Goal: Task Accomplishment & Management: Complete application form

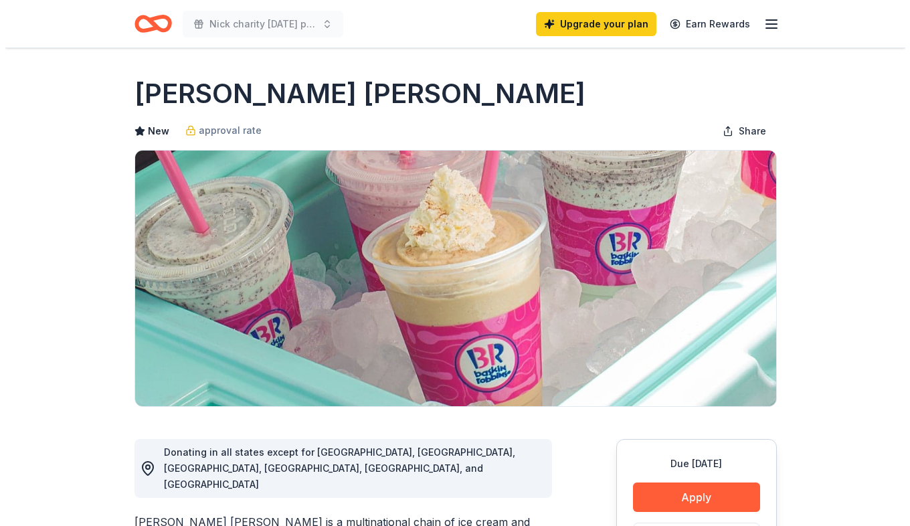
scroll to position [134, 0]
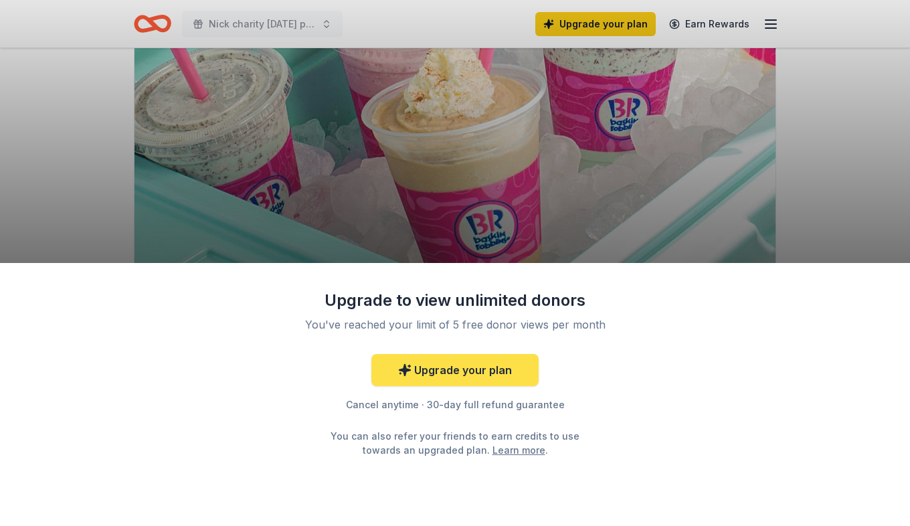
click at [483, 363] on link "Upgrade your plan" at bounding box center [454, 370] width 167 height 32
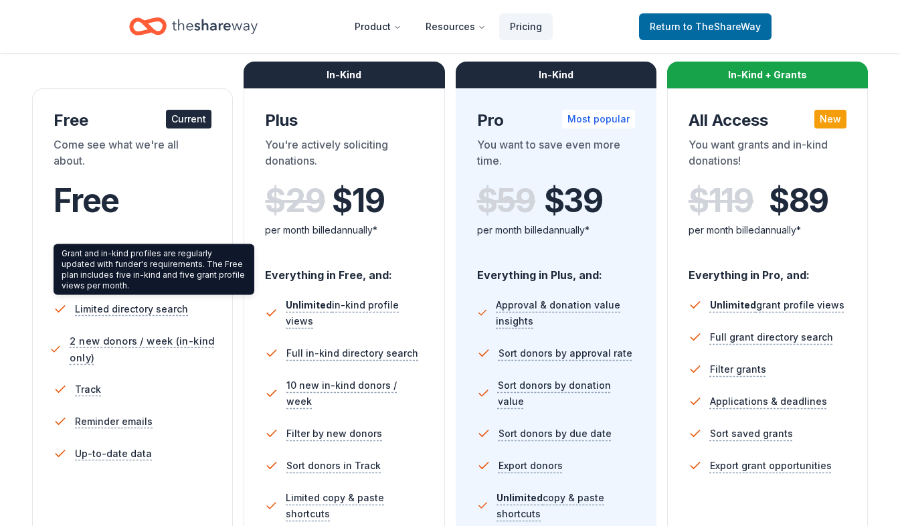
scroll to position [201, 0]
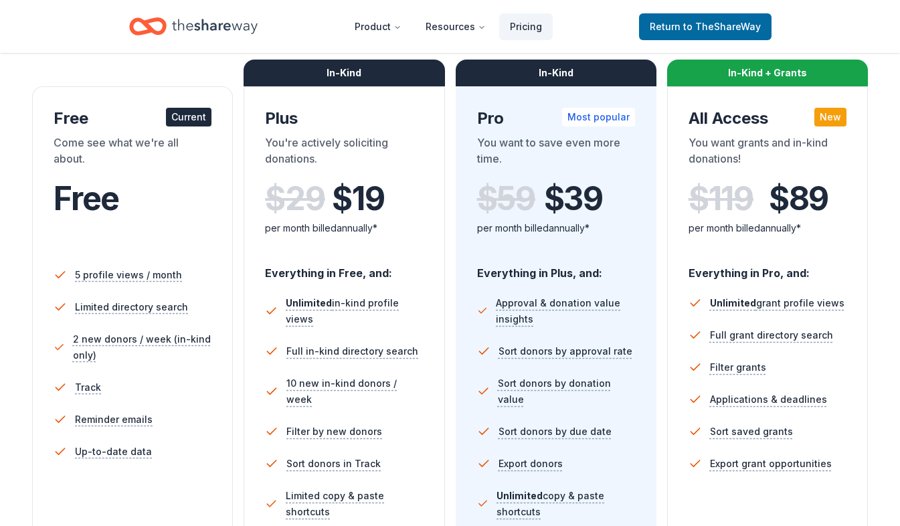
click at [703, 194] on div "$ 119 $ 89" at bounding box center [768, 198] width 158 height 37
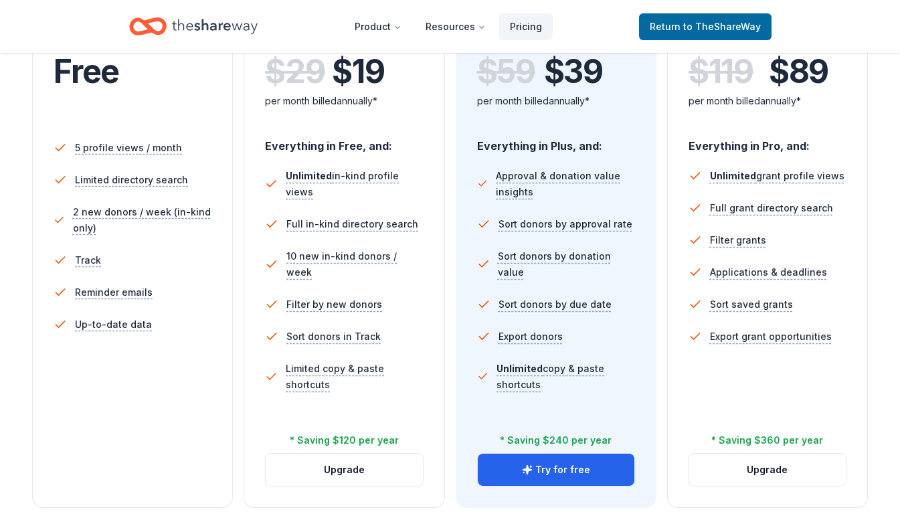
scroll to position [469, 0]
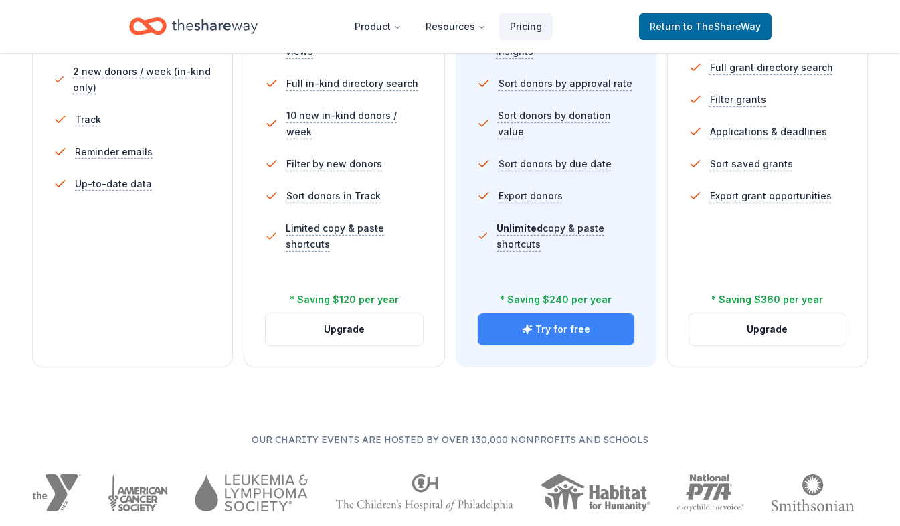
click at [583, 330] on button "Try for free" at bounding box center [556, 329] width 157 height 32
click at [584, 328] on button "Try for free" at bounding box center [556, 329] width 157 height 32
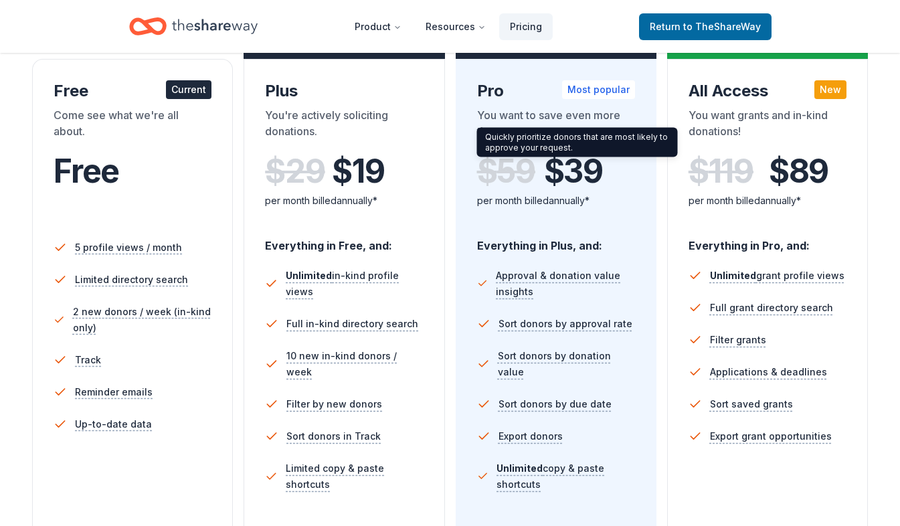
scroll to position [402, 0]
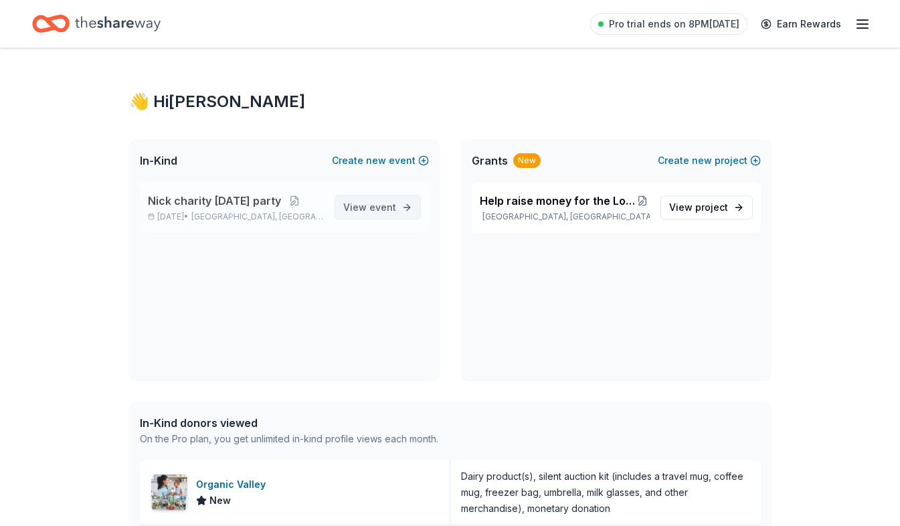
click at [375, 208] on span "event" at bounding box center [382, 206] width 27 height 11
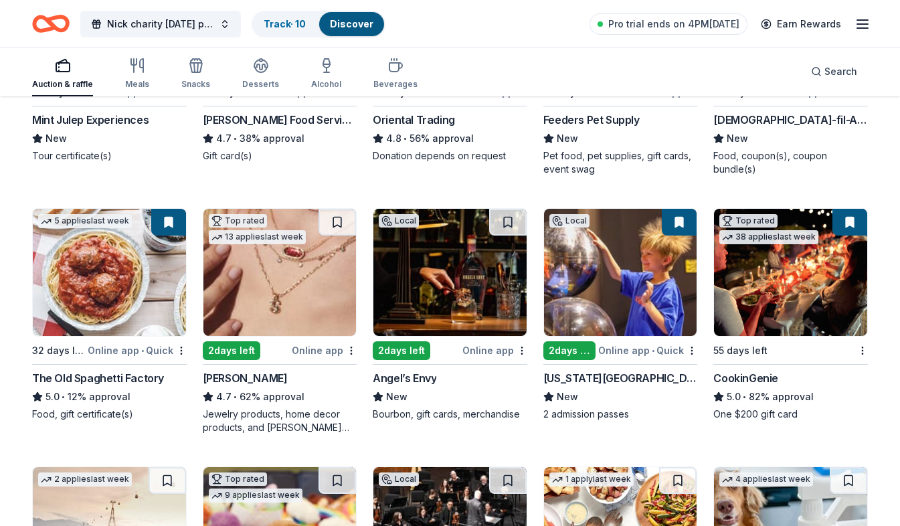
scroll to position [402, 0]
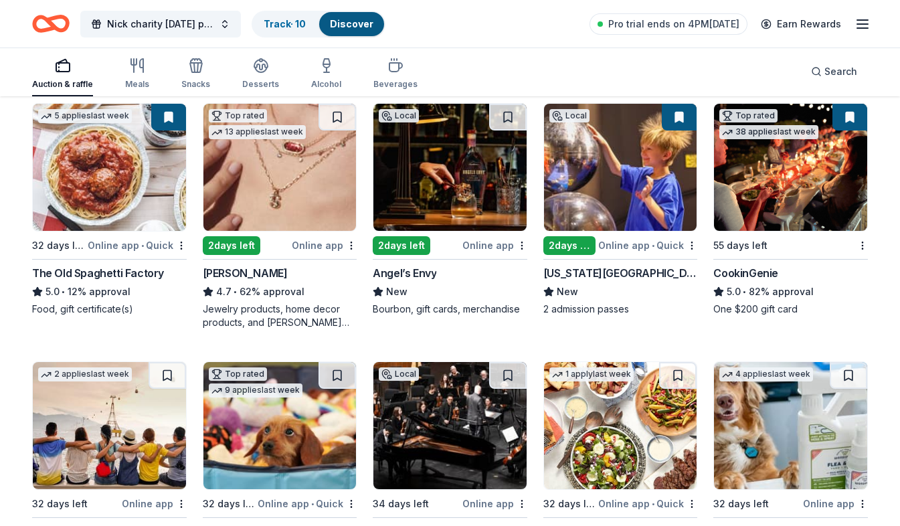
click at [96, 272] on div "The Old Spaghetti Factory" at bounding box center [98, 273] width 132 height 16
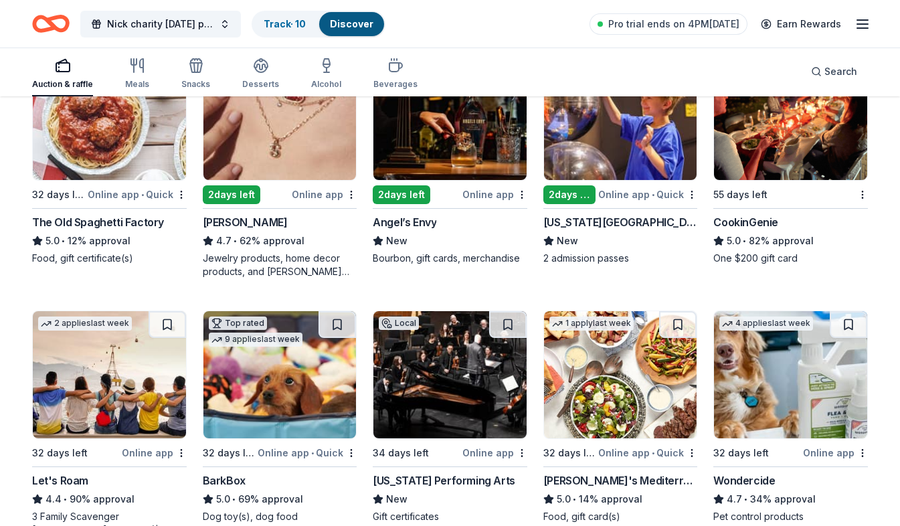
scroll to position [469, 0]
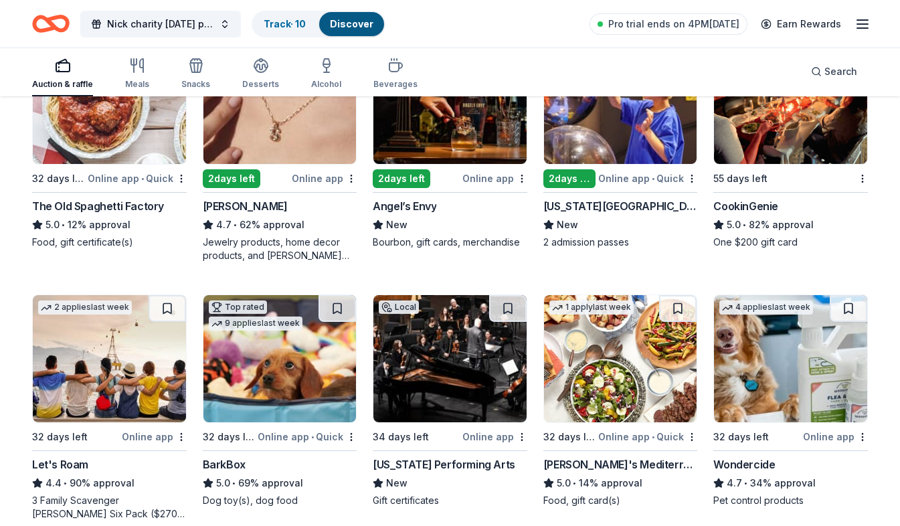
click at [479, 187] on div "Local 2 days left Online app Angel’s Envy New Bourbon, gift cards, merchandise" at bounding box center [450, 142] width 155 height 213
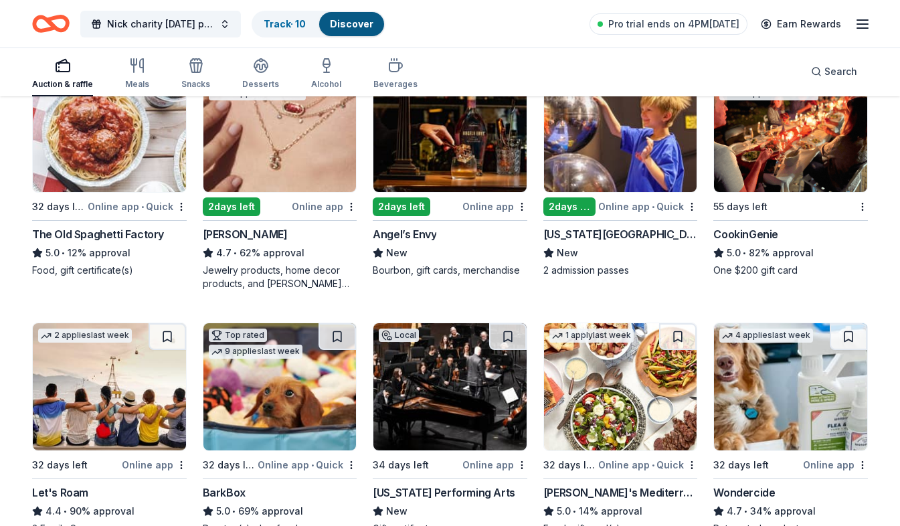
scroll to position [669, 0]
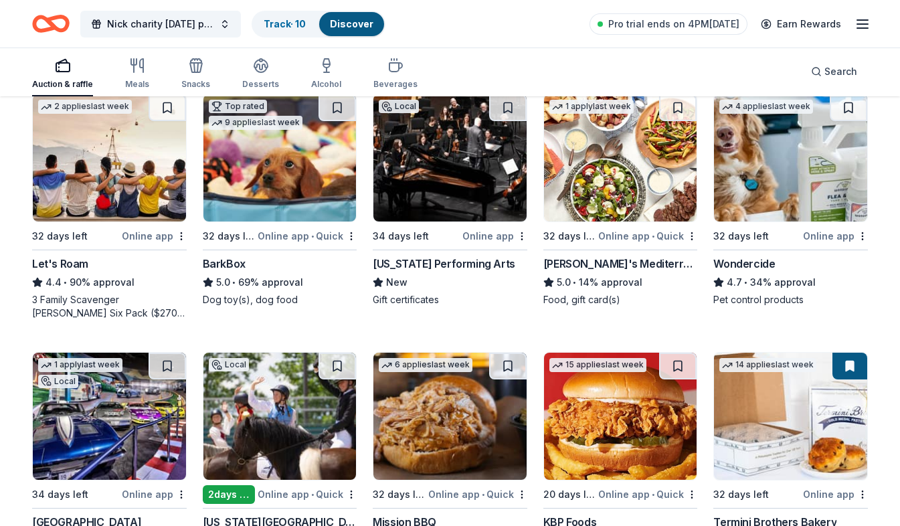
click at [796, 194] on img at bounding box center [790, 157] width 153 height 127
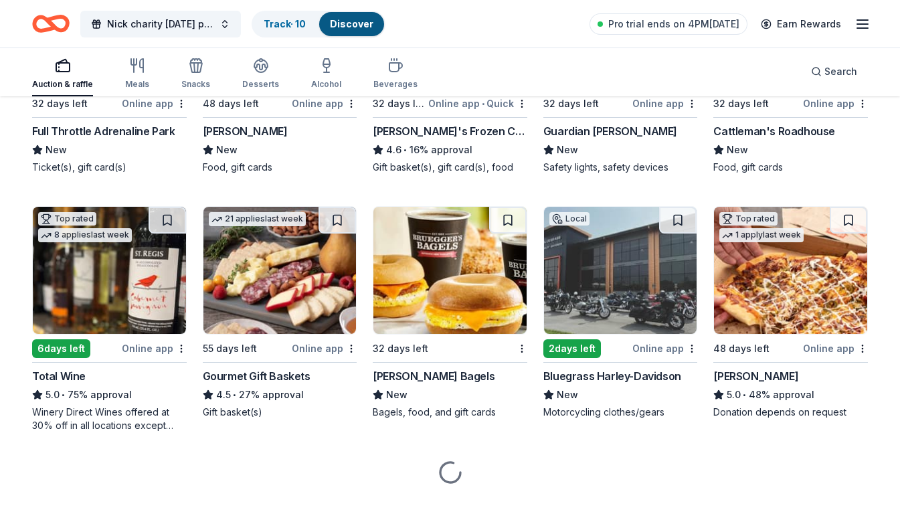
scroll to position [1332, 0]
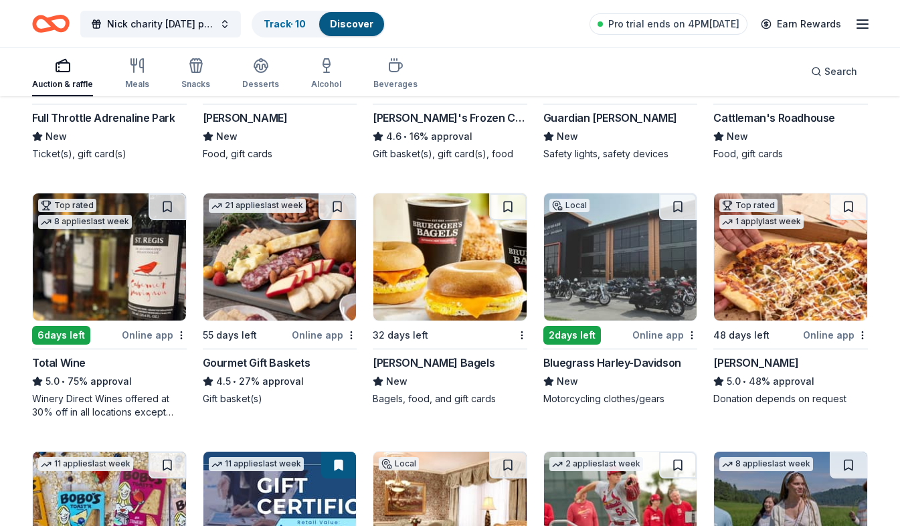
click at [421, 343] on div "32 days left" at bounding box center [442, 335] width 139 height 17
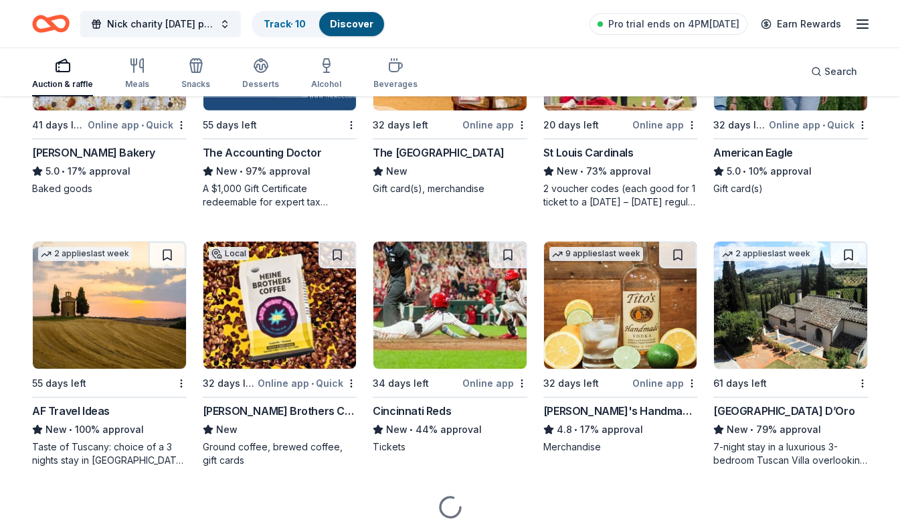
scroll to position [1849, 0]
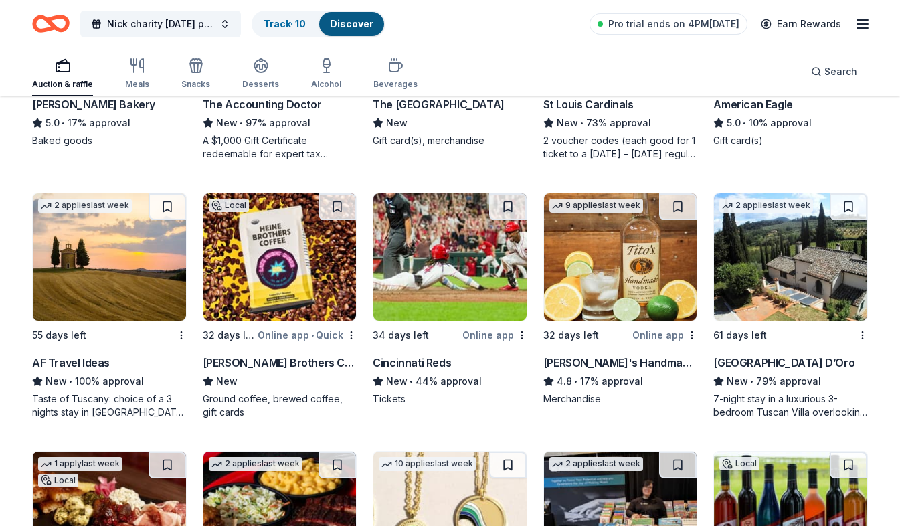
click at [624, 353] on div "9 applies last week 32 days left Online app Tito's Handmade Vodka 4.8 • 17% app…" at bounding box center [620, 299] width 155 height 213
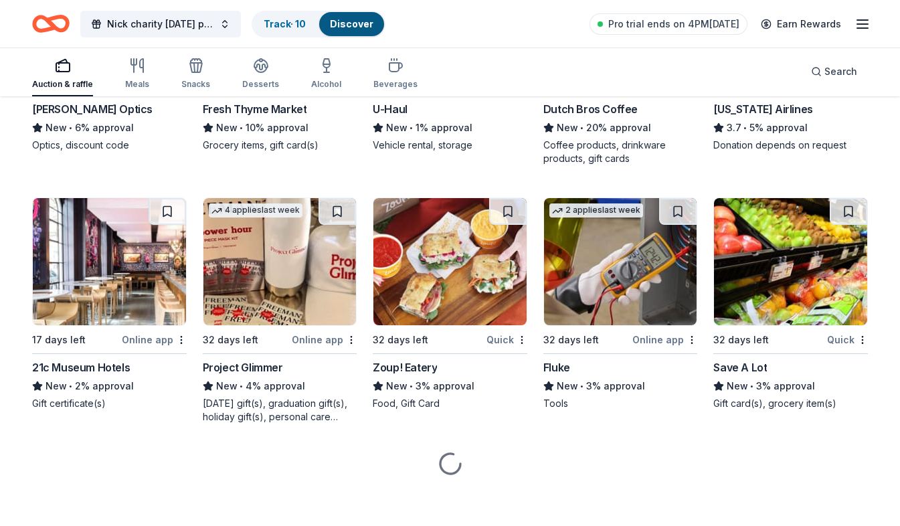
scroll to position [5929, 0]
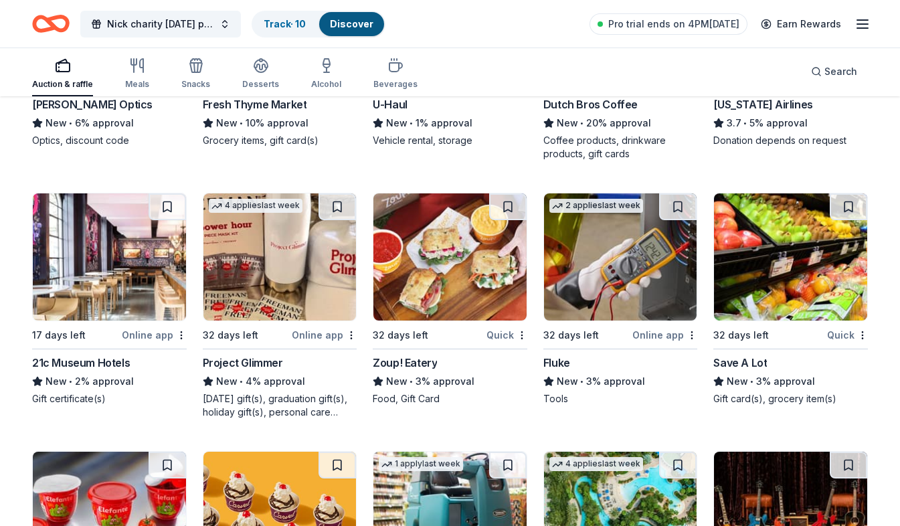
click at [286, 358] on div "Project Glimmer" at bounding box center [280, 363] width 155 height 16
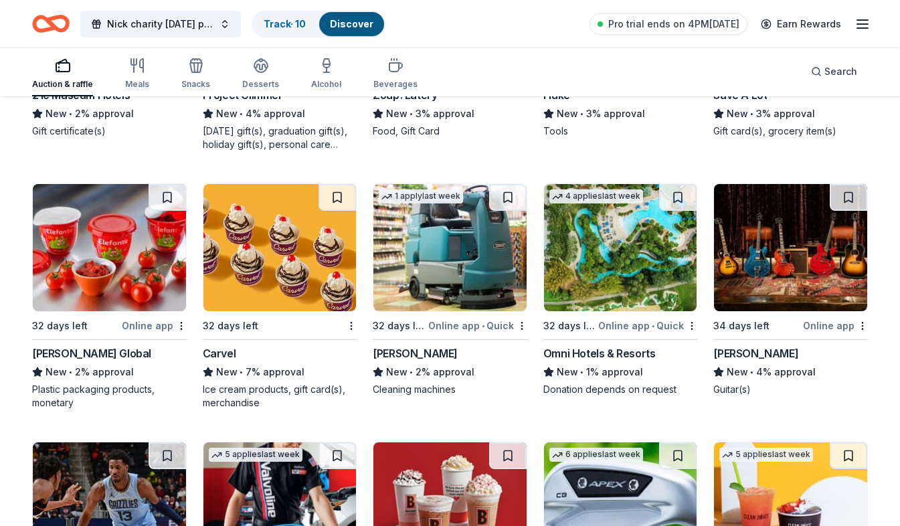
scroll to position [6445, 0]
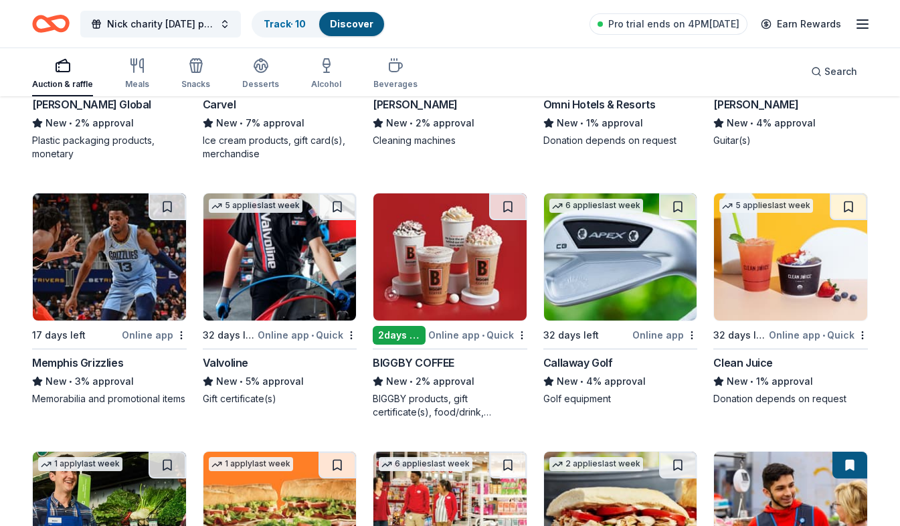
click at [124, 334] on div "Online app" at bounding box center [154, 335] width 65 height 17
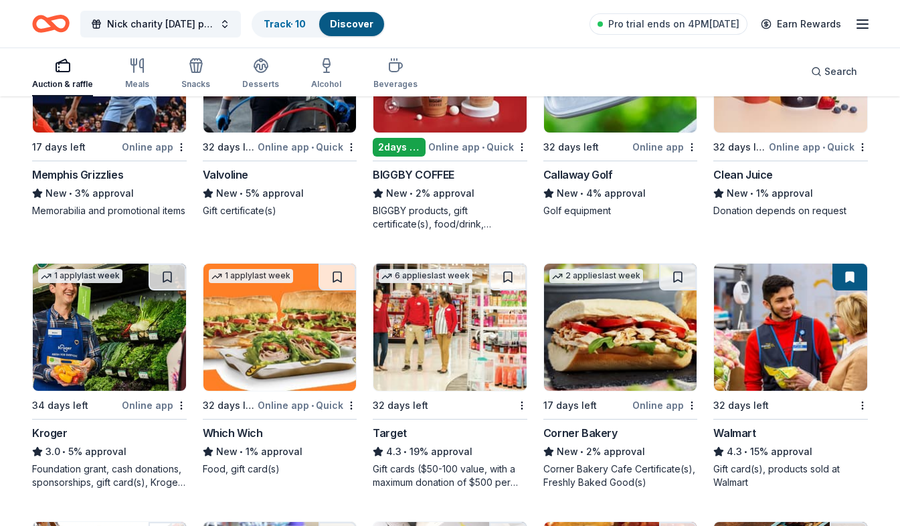
scroll to position [6646, 0]
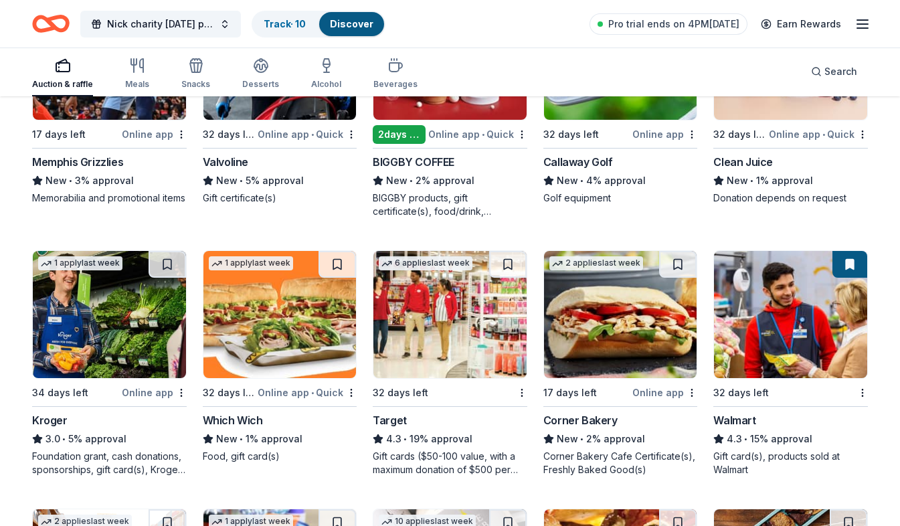
click at [425, 147] on div "2 days left Online app • Quick BIGGBY COFFEE New • 2% approval BIGGBY products,…" at bounding box center [450, 105] width 155 height 226
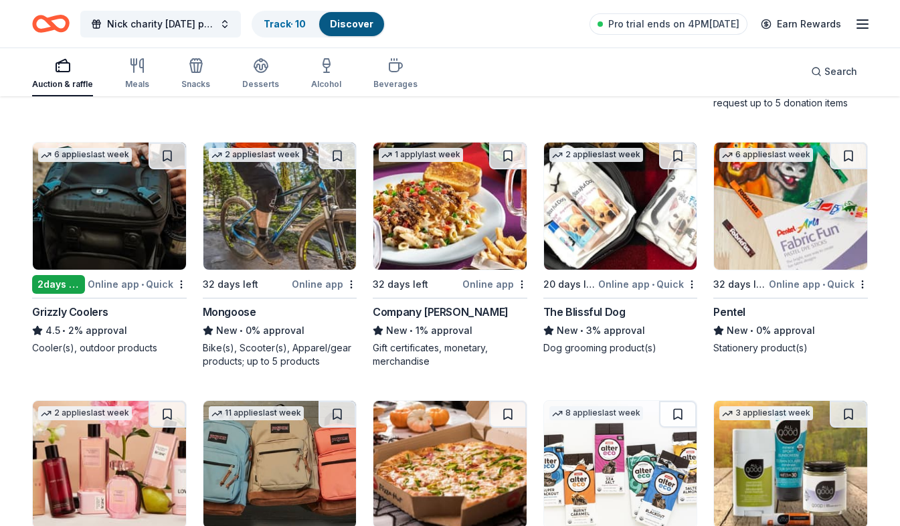
scroll to position [8100, 0]
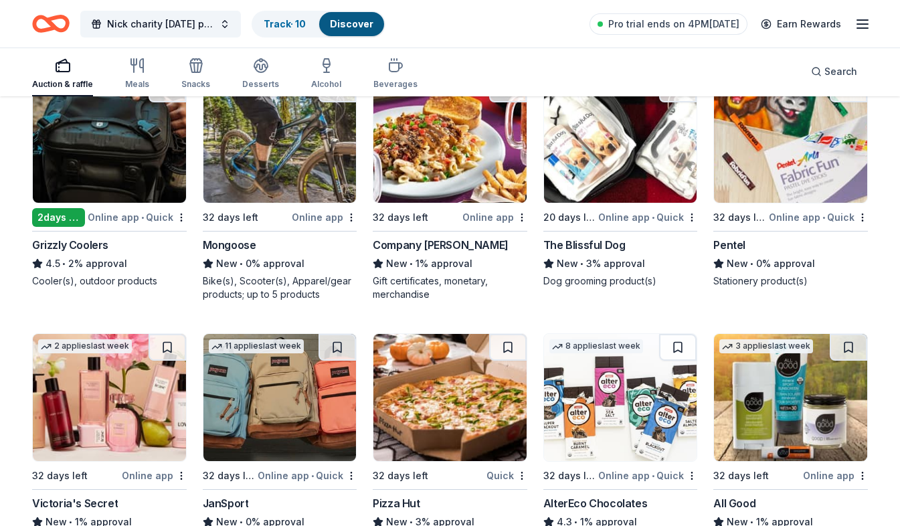
click at [95, 258] on div "4.5 • 2% approval" at bounding box center [109, 264] width 155 height 16
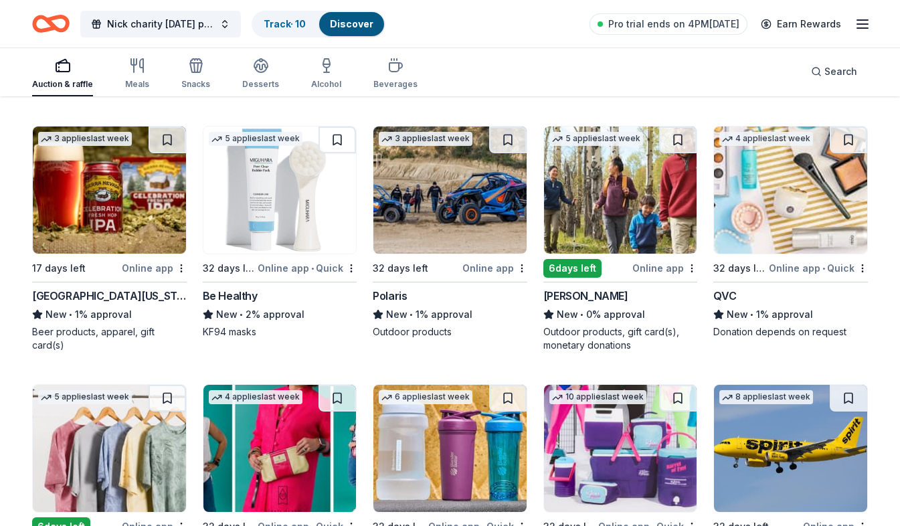
scroll to position [8633, 0]
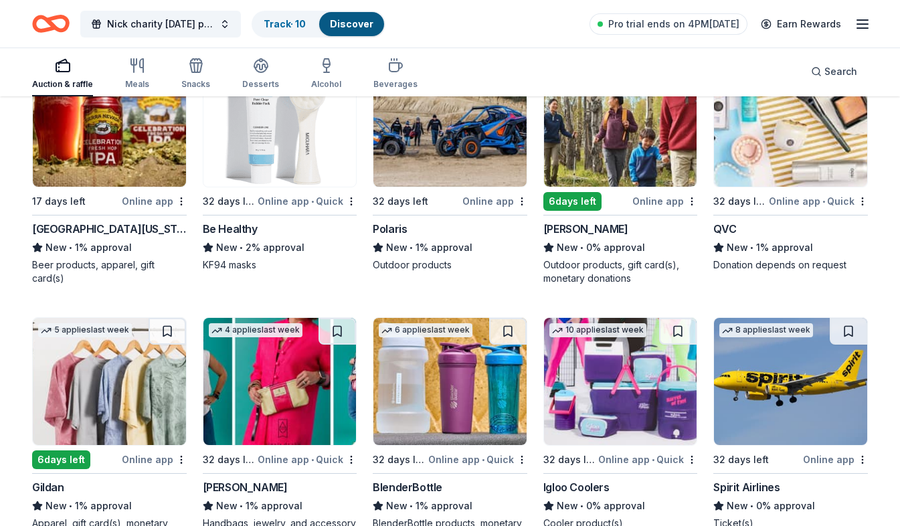
click at [451, 157] on img at bounding box center [449, 123] width 153 height 127
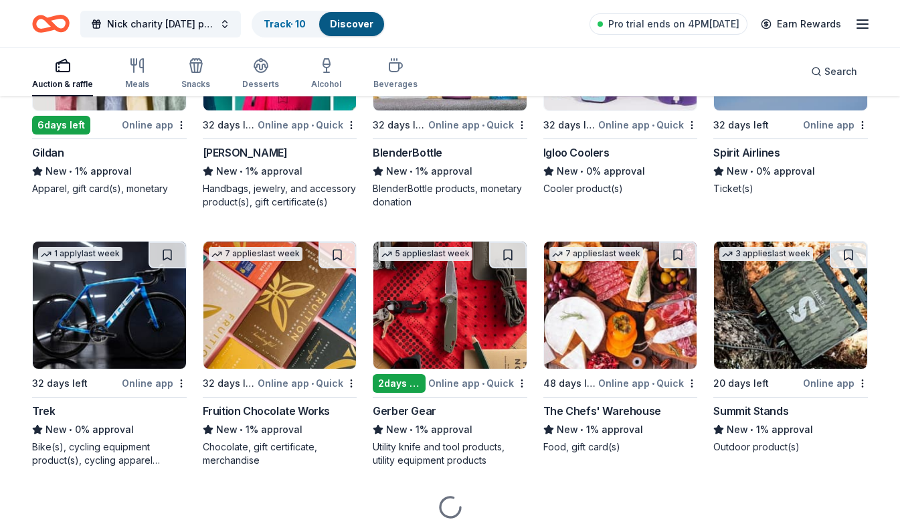
scroll to position [9015, 0]
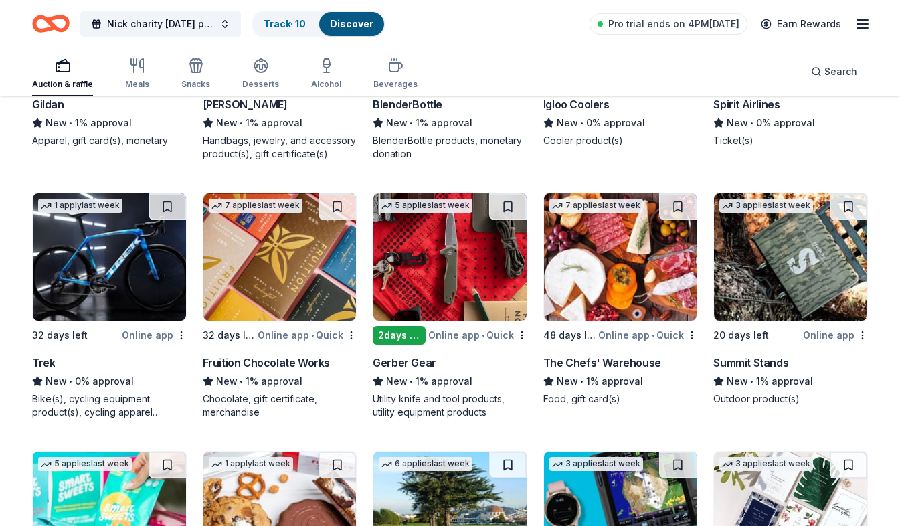
click at [386, 369] on div "Gerber Gear" at bounding box center [405, 363] width 64 height 16
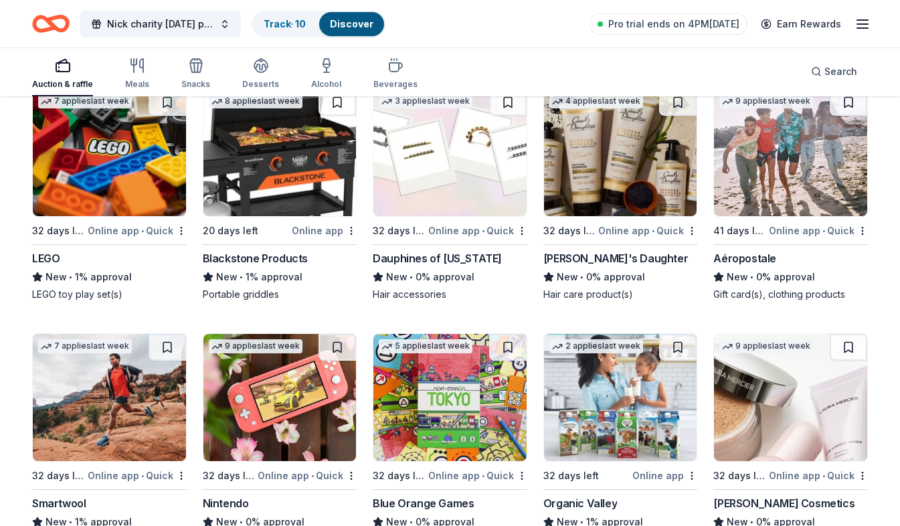
scroll to position [10169, 0]
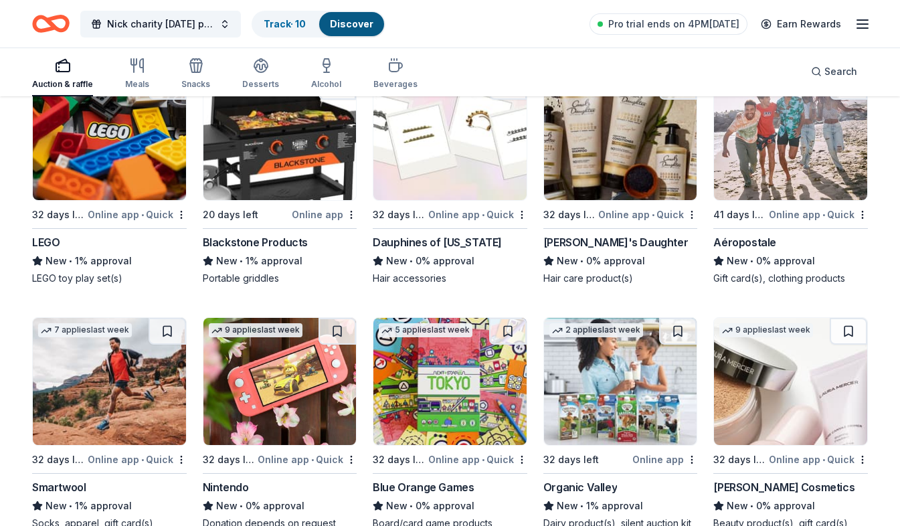
click at [237, 243] on div "Blackstone Products" at bounding box center [255, 242] width 105 height 16
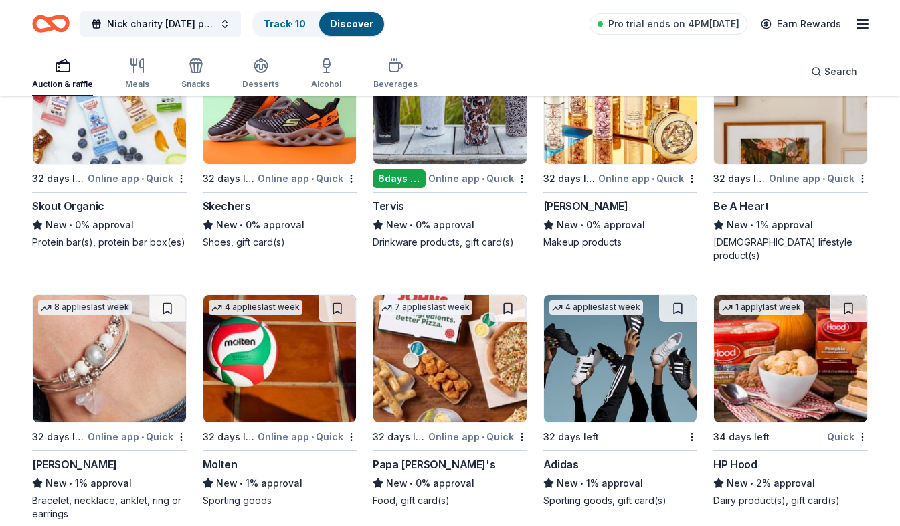
scroll to position [10694, 0]
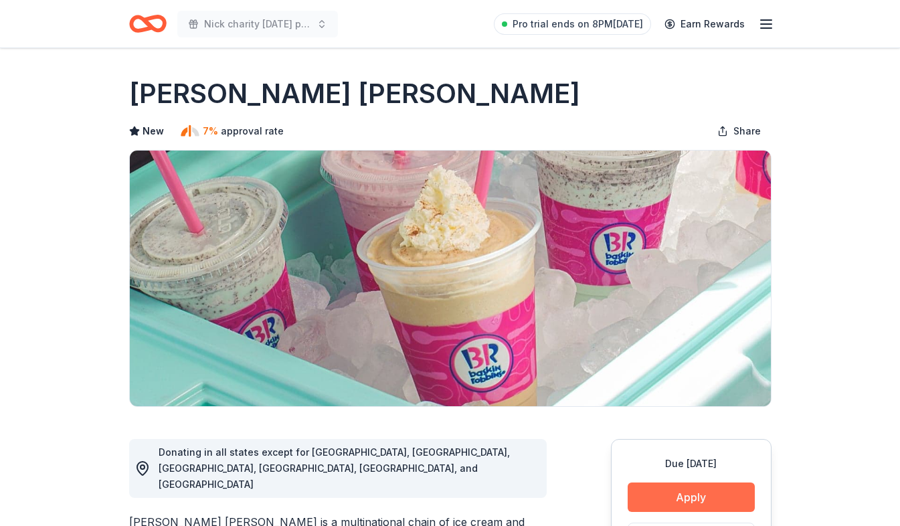
click at [643, 493] on button "Apply" at bounding box center [691, 497] width 127 height 29
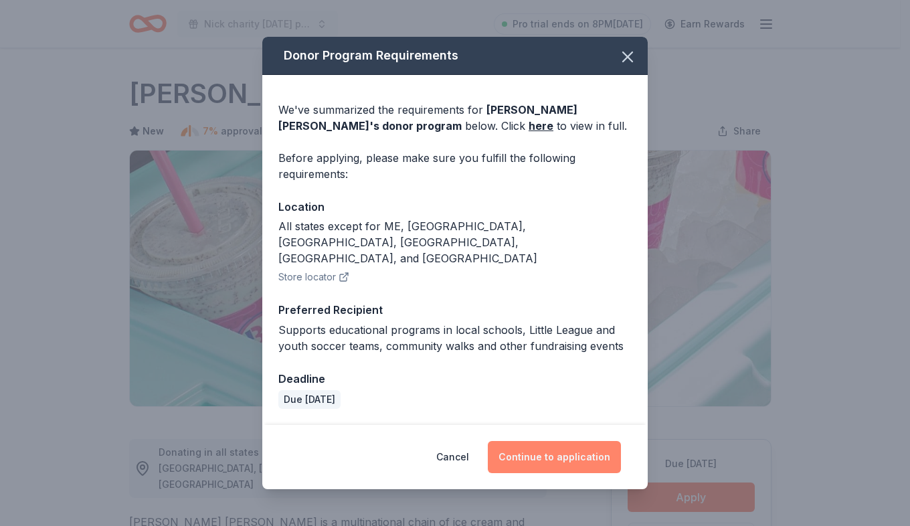
click at [596, 447] on button "Continue to application" at bounding box center [554, 457] width 133 height 32
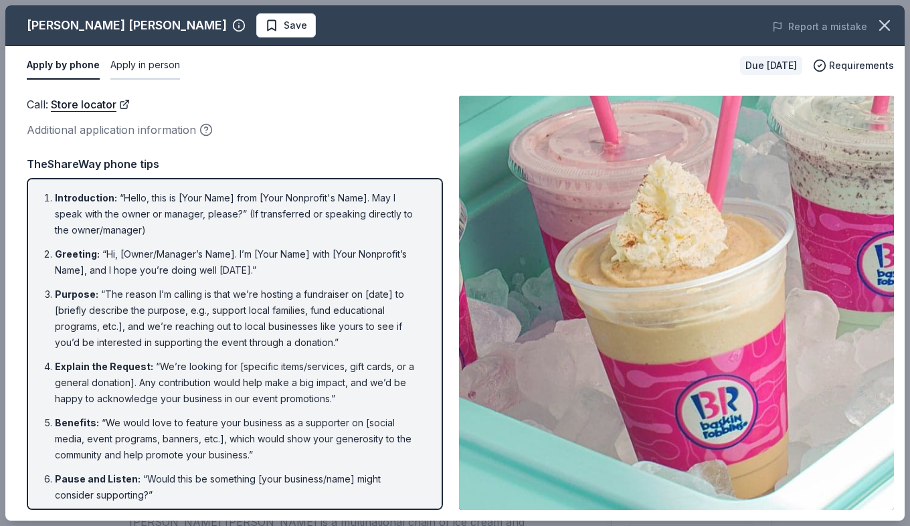
click at [143, 58] on button "Apply in person" at bounding box center [145, 66] width 70 height 28
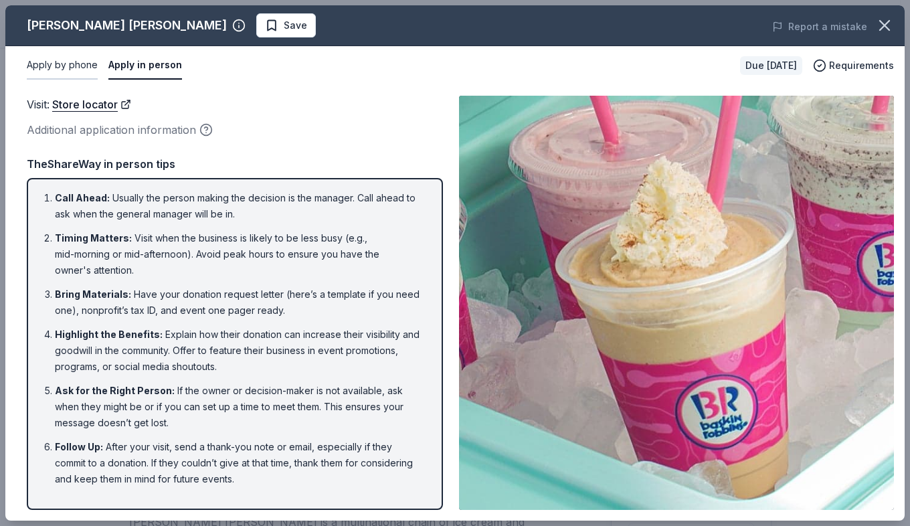
click at [92, 66] on button "Apply by phone" at bounding box center [62, 66] width 71 height 28
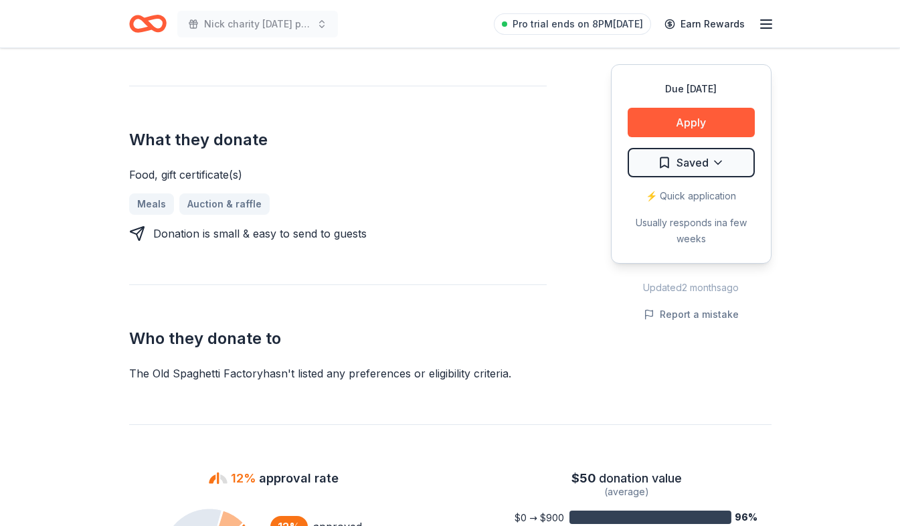
scroll to position [535, 0]
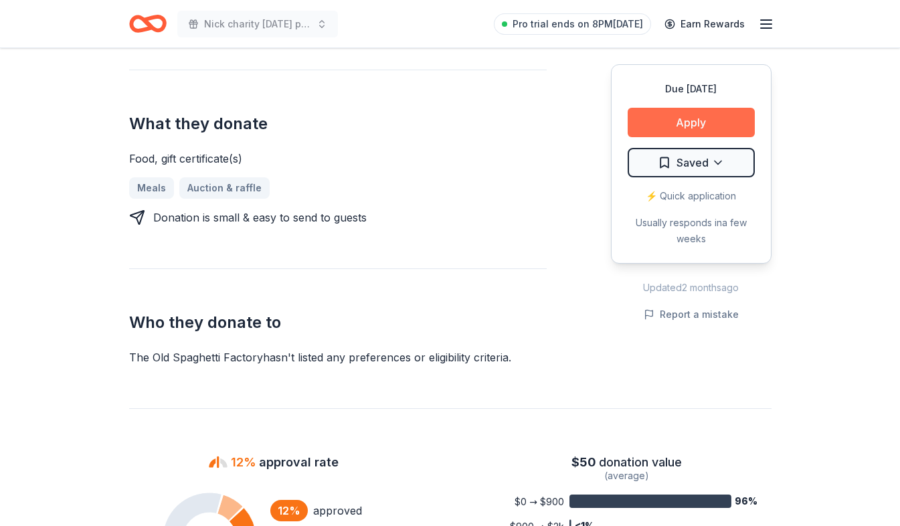
click at [685, 117] on button "Apply" at bounding box center [691, 122] width 127 height 29
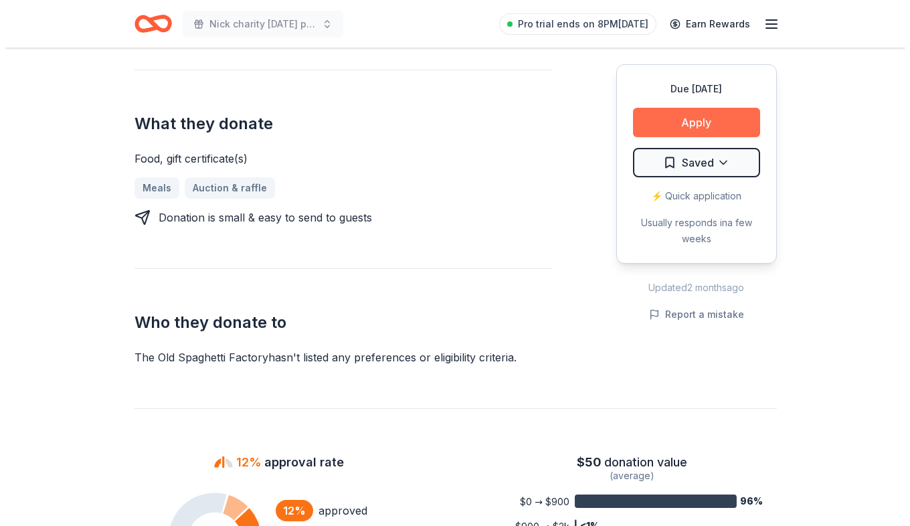
scroll to position [554, 0]
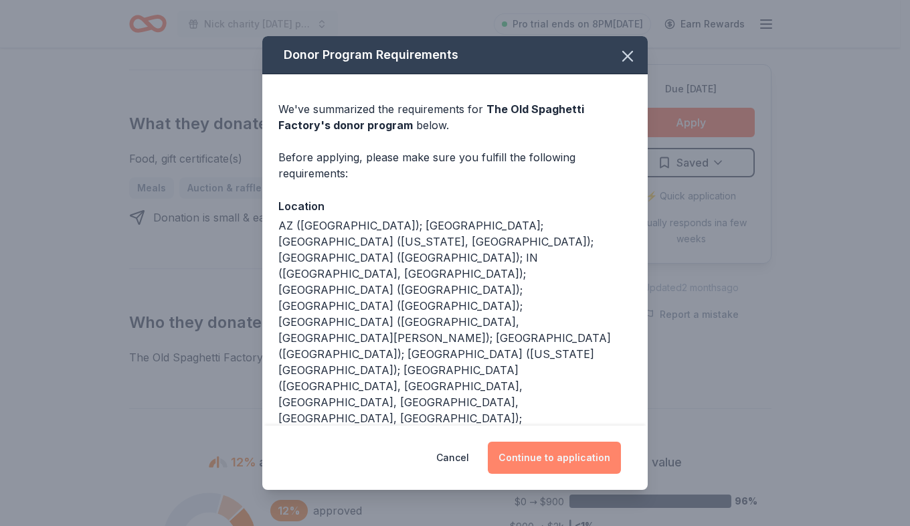
click at [550, 442] on button "Continue to application" at bounding box center [554, 458] width 133 height 32
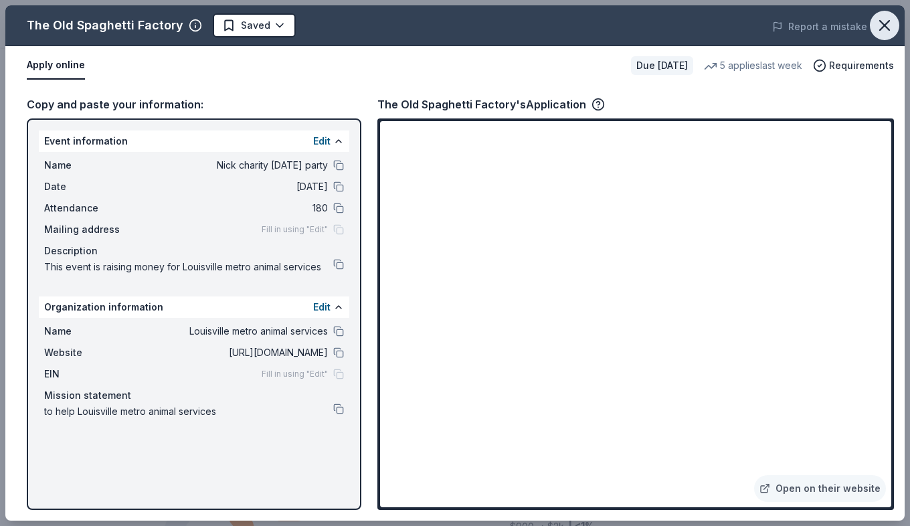
click at [883, 29] on icon "button" at bounding box center [884, 25] width 19 height 19
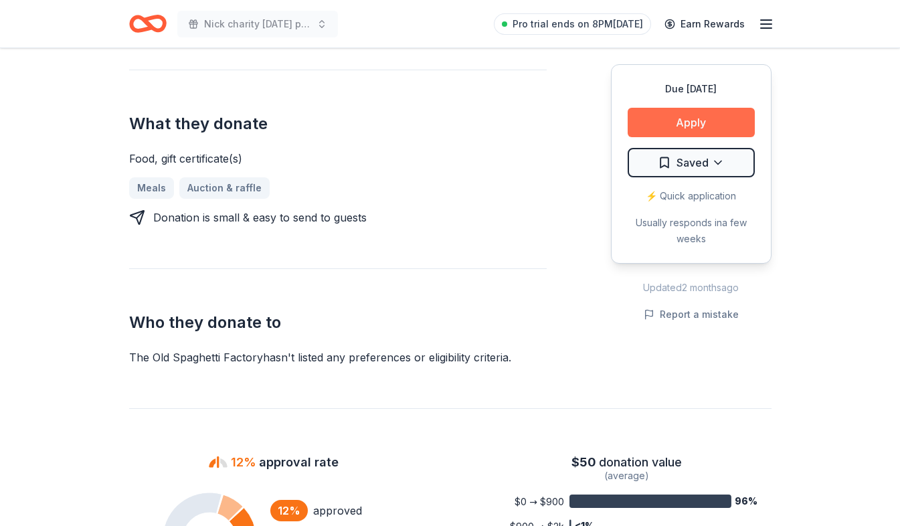
click at [670, 120] on button "Apply" at bounding box center [691, 122] width 127 height 29
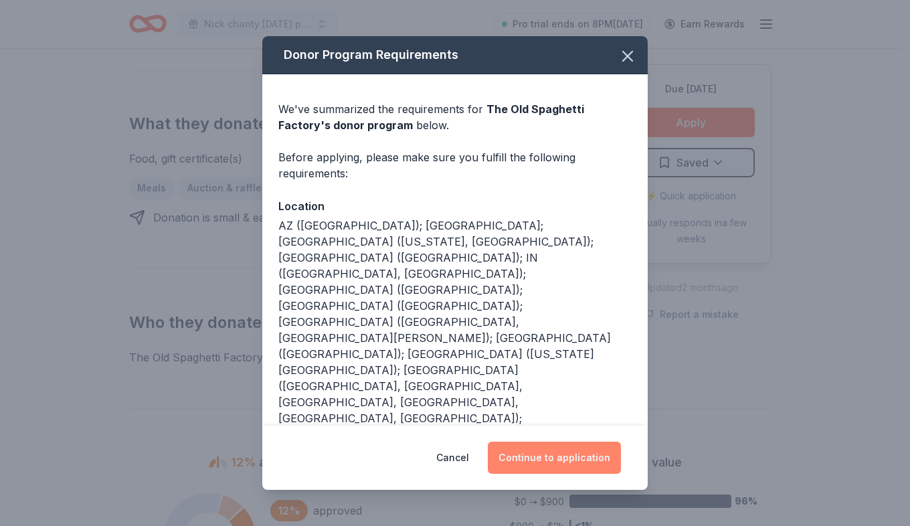
click at [554, 442] on button "Continue to application" at bounding box center [554, 458] width 133 height 32
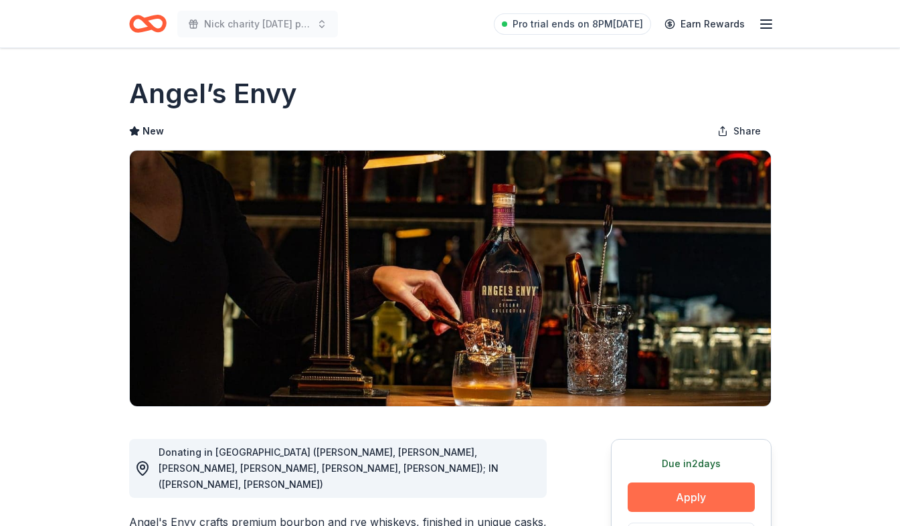
click at [658, 503] on button "Apply" at bounding box center [691, 497] width 127 height 29
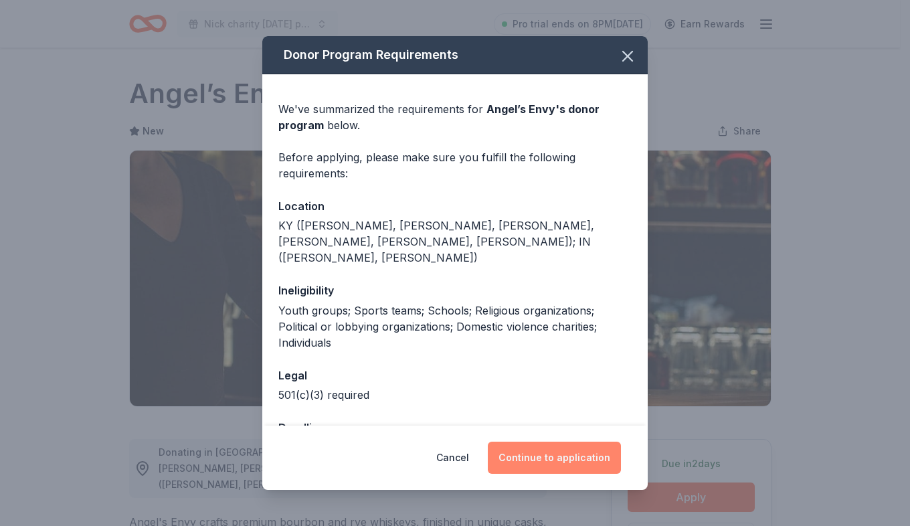
click at [596, 466] on button "Continue to application" at bounding box center [554, 458] width 133 height 32
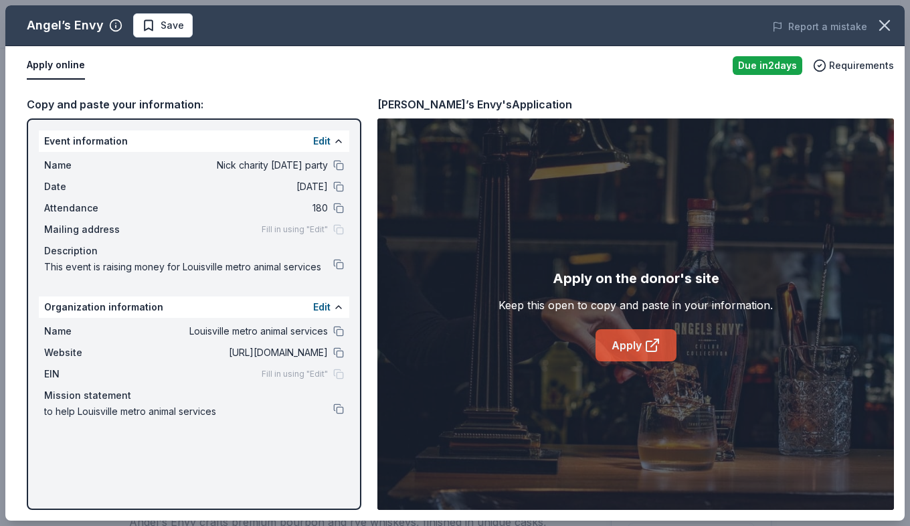
click at [618, 346] on link "Apply" at bounding box center [636, 345] width 81 height 32
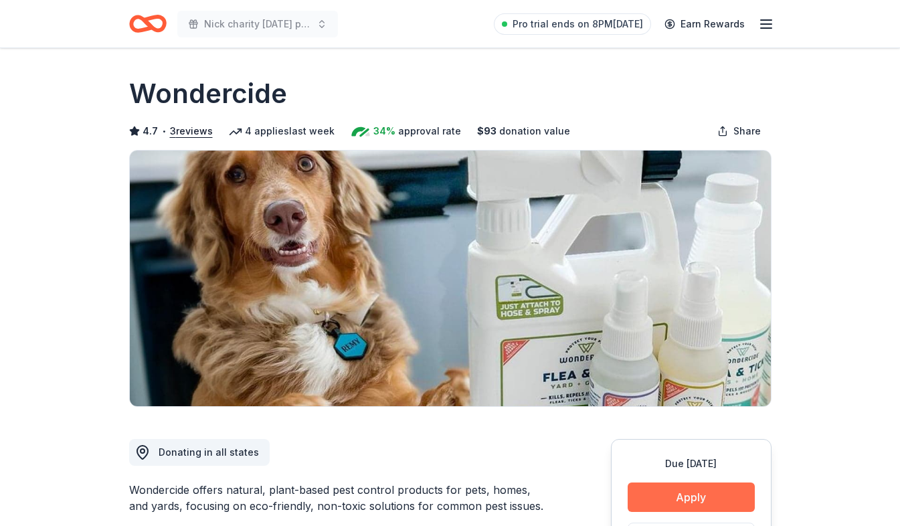
click at [692, 497] on button "Apply" at bounding box center [691, 497] width 127 height 29
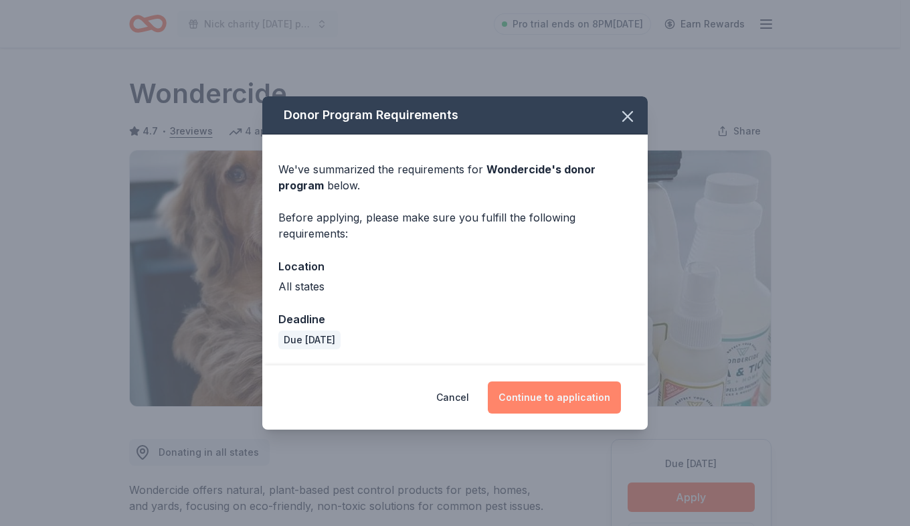
click at [588, 388] on button "Continue to application" at bounding box center [554, 397] width 133 height 32
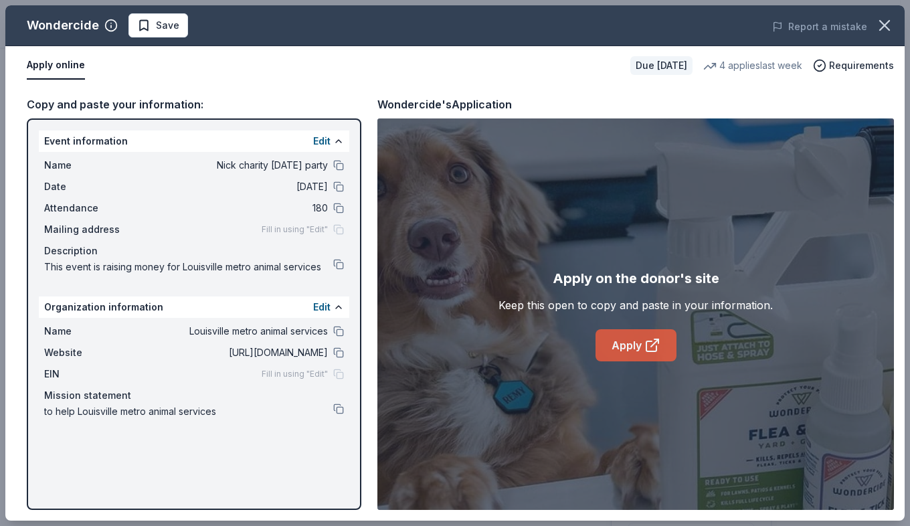
click at [626, 350] on link "Apply" at bounding box center [636, 345] width 81 height 32
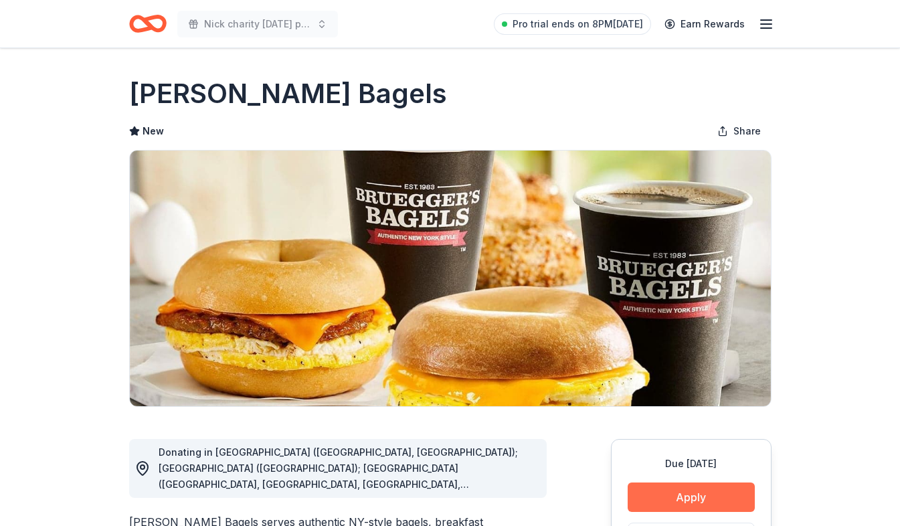
click at [676, 492] on button "Apply" at bounding box center [691, 497] width 127 height 29
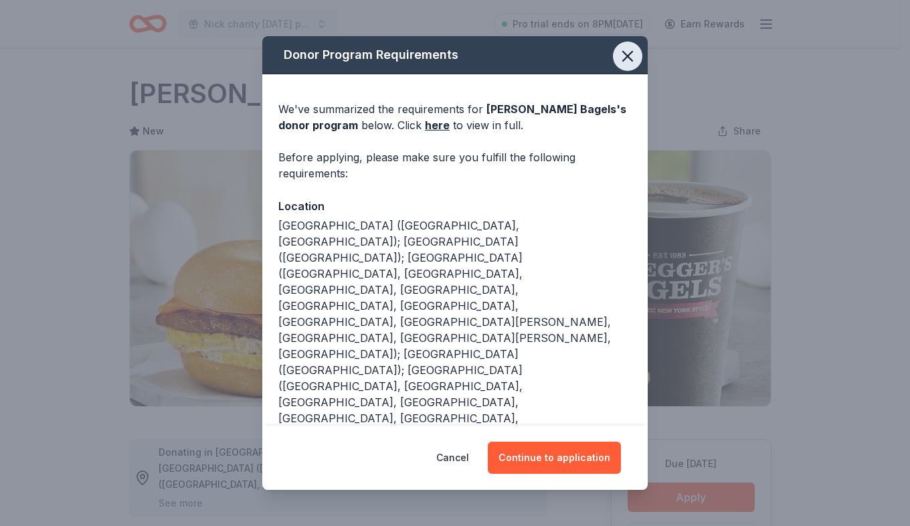
click at [618, 57] on icon "button" at bounding box center [627, 56] width 19 height 19
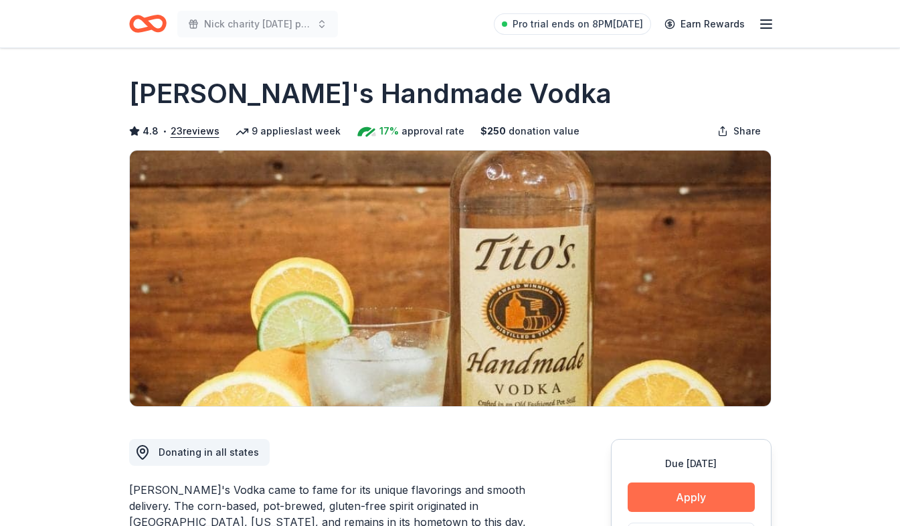
click at [647, 501] on button "Apply" at bounding box center [691, 497] width 127 height 29
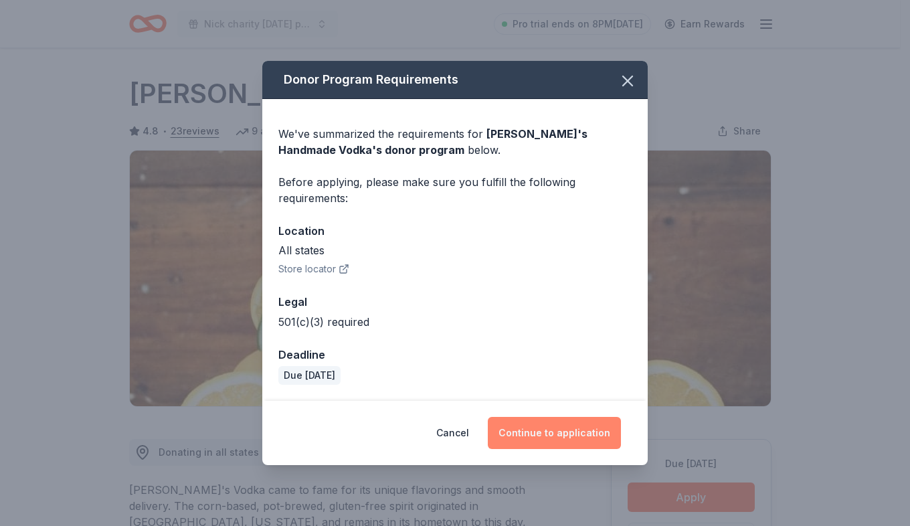
click at [562, 423] on button "Continue to application" at bounding box center [554, 433] width 133 height 32
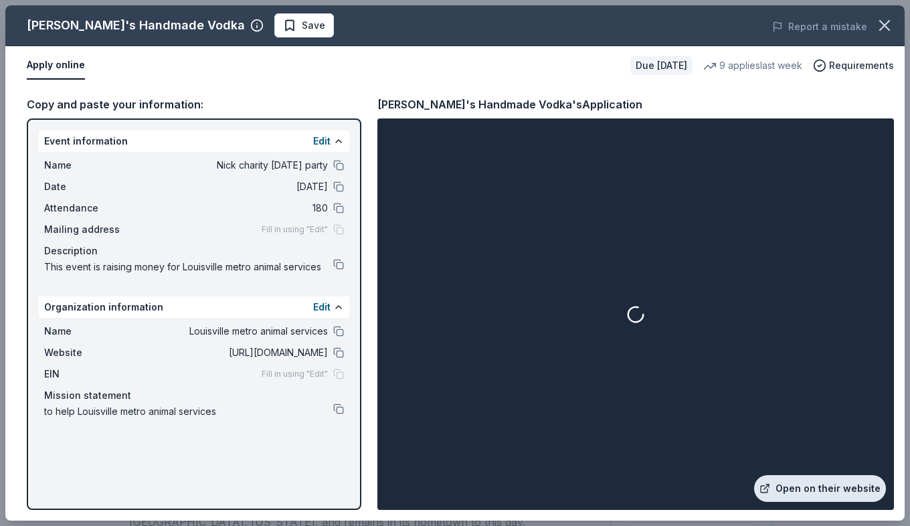
click at [848, 483] on link "Open on their website" at bounding box center [820, 488] width 132 height 27
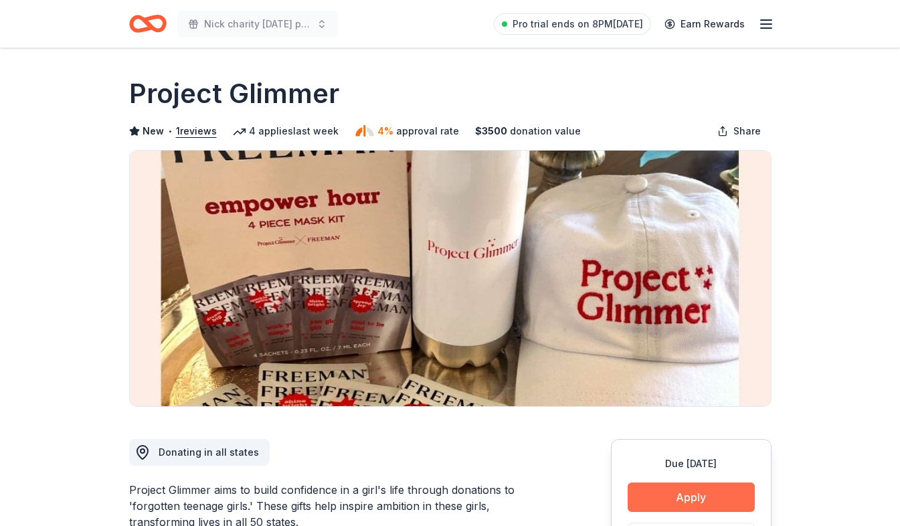
click at [669, 493] on button "Apply" at bounding box center [691, 497] width 127 height 29
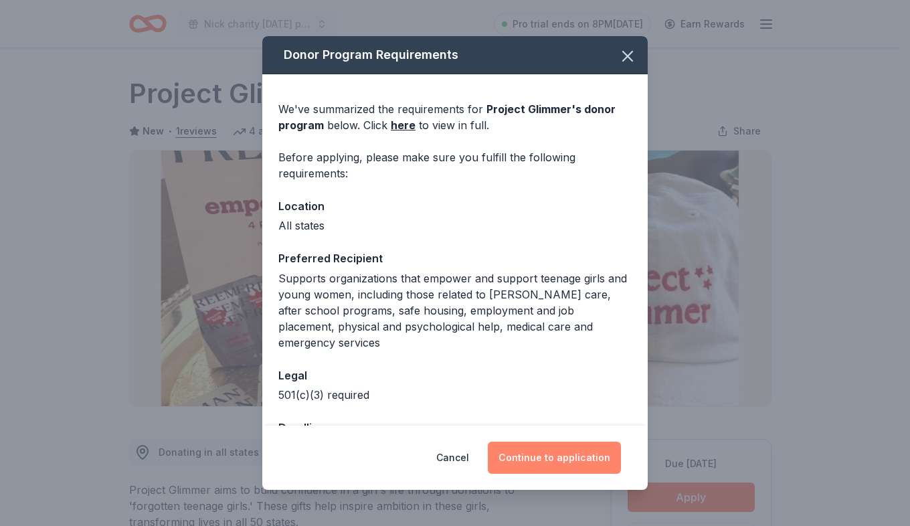
click at [561, 449] on button "Continue to application" at bounding box center [554, 458] width 133 height 32
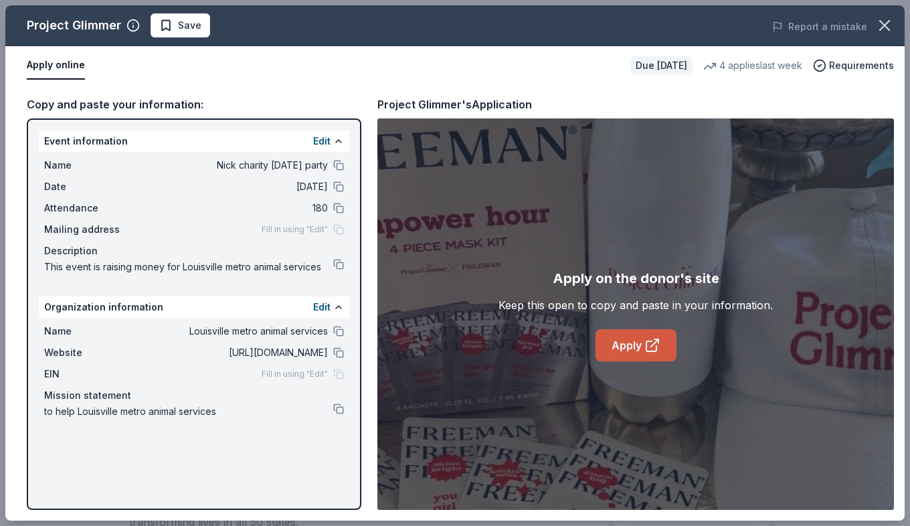
click at [622, 353] on link "Apply" at bounding box center [636, 345] width 81 height 32
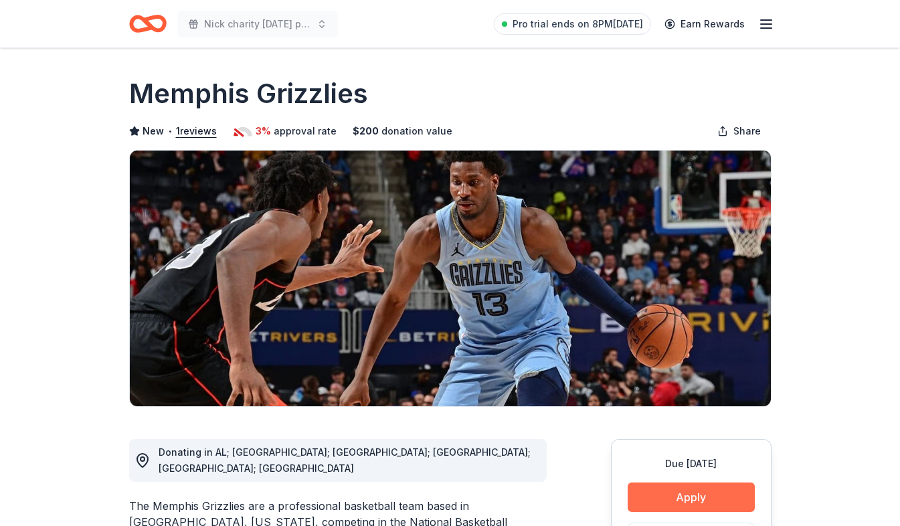
click at [713, 493] on button "Apply" at bounding box center [691, 497] width 127 height 29
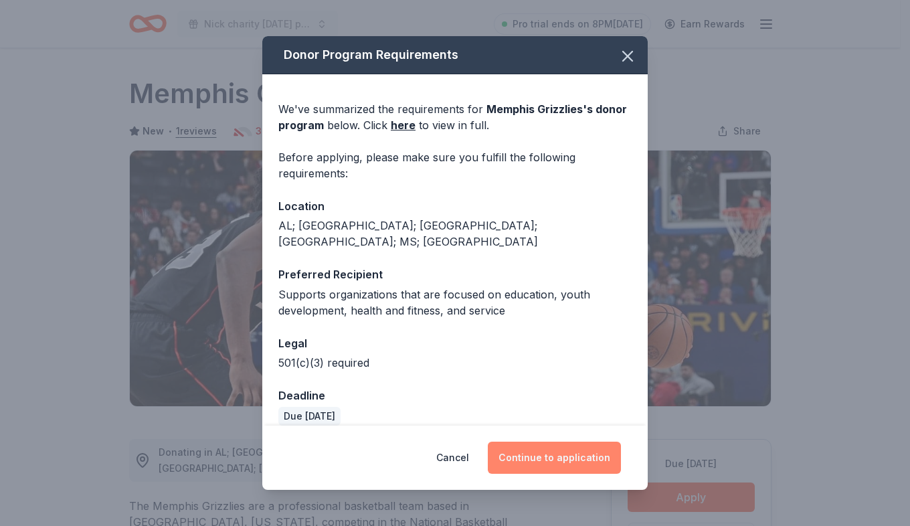
click at [545, 456] on button "Continue to application" at bounding box center [554, 458] width 133 height 32
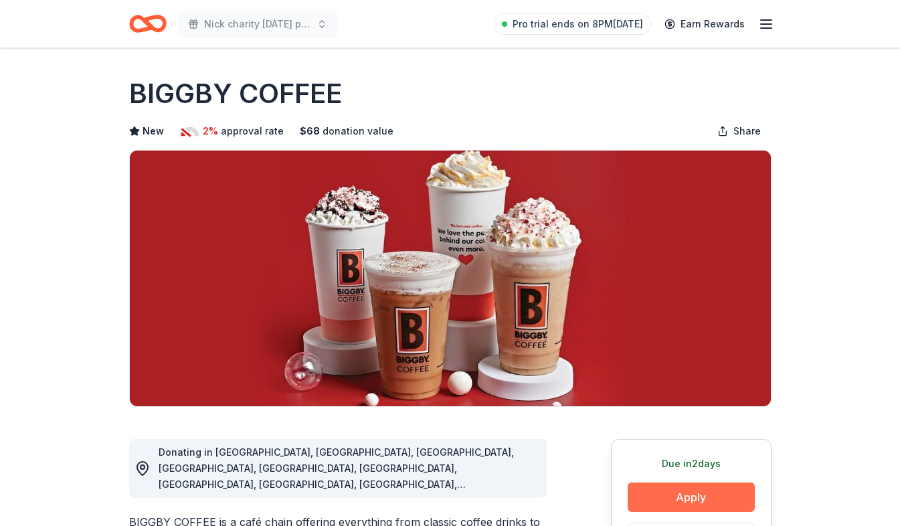
click at [681, 497] on button "Apply" at bounding box center [691, 497] width 127 height 29
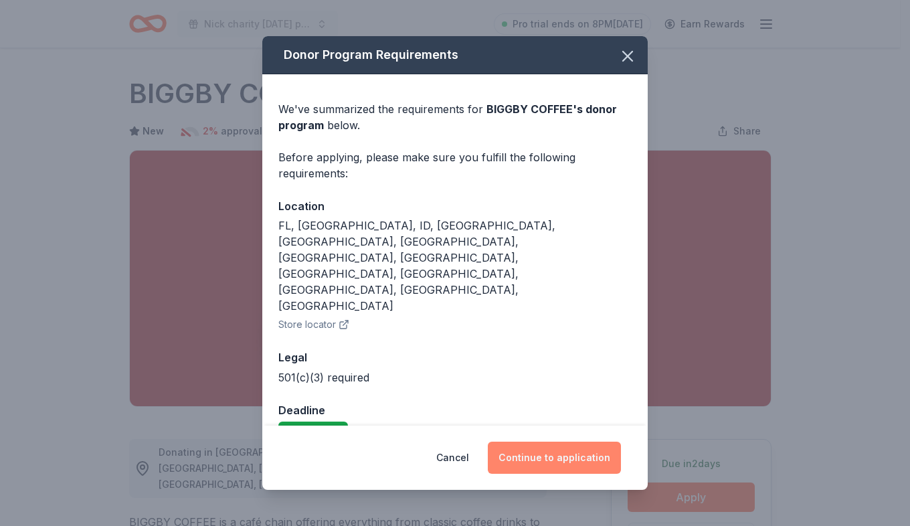
click at [570, 442] on button "Continue to application" at bounding box center [554, 458] width 133 height 32
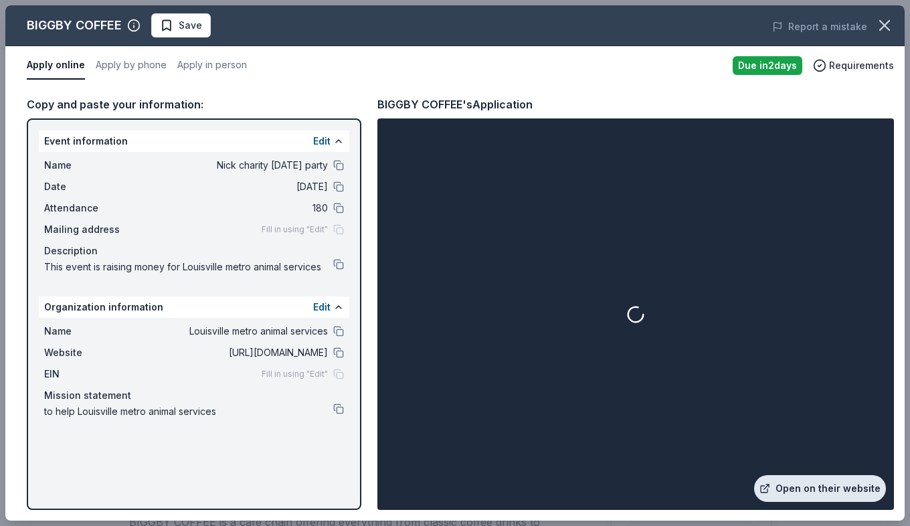
click at [802, 491] on link "Open on their website" at bounding box center [820, 488] width 132 height 27
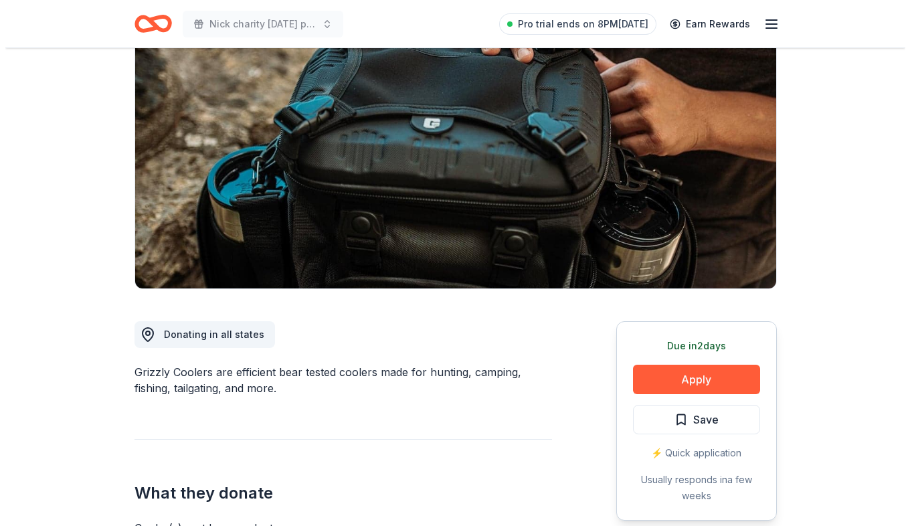
scroll to position [134, 0]
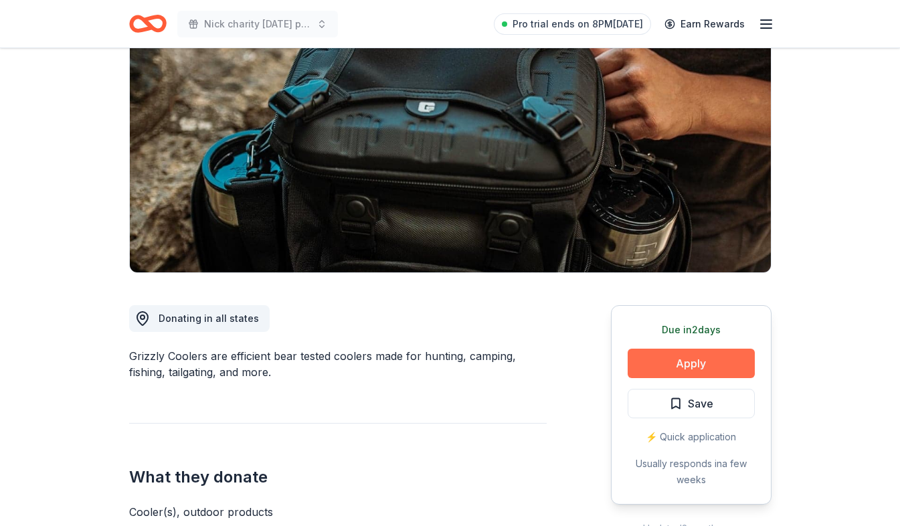
click at [702, 367] on button "Apply" at bounding box center [691, 363] width 127 height 29
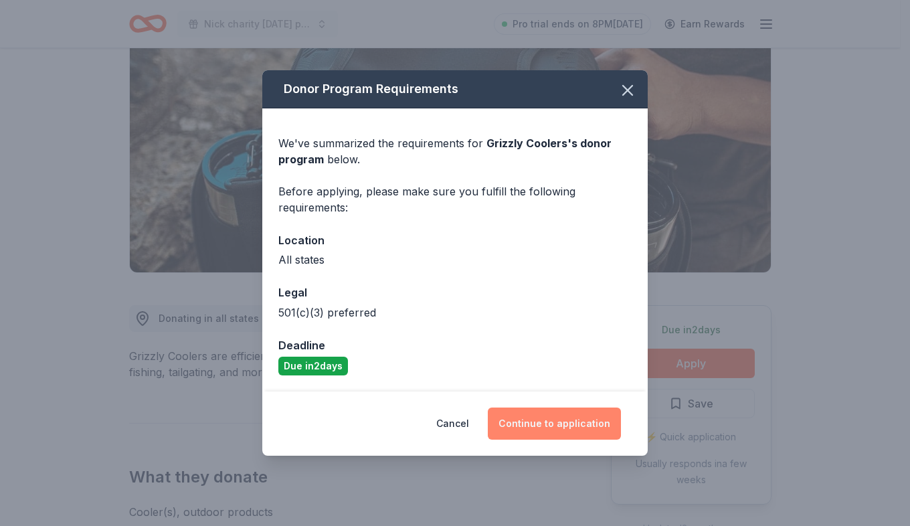
click at [595, 427] on button "Continue to application" at bounding box center [554, 424] width 133 height 32
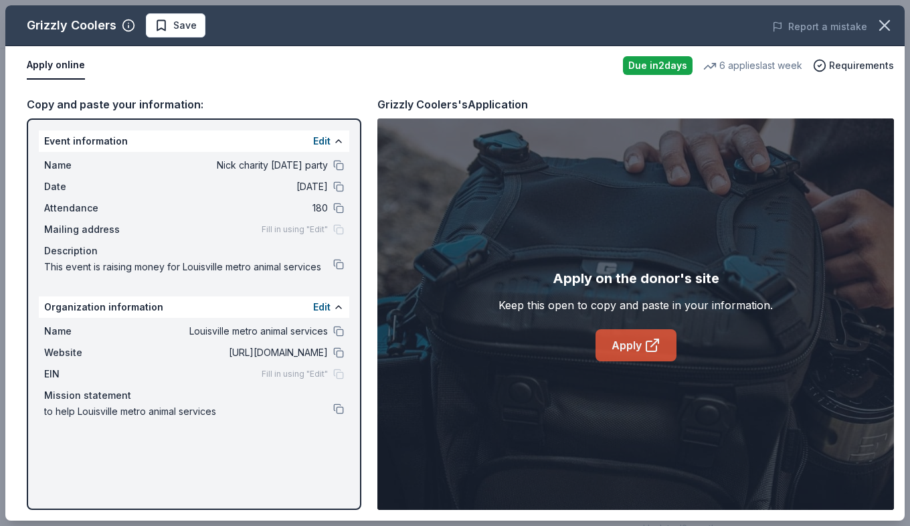
click at [650, 353] on link "Apply" at bounding box center [636, 345] width 81 height 32
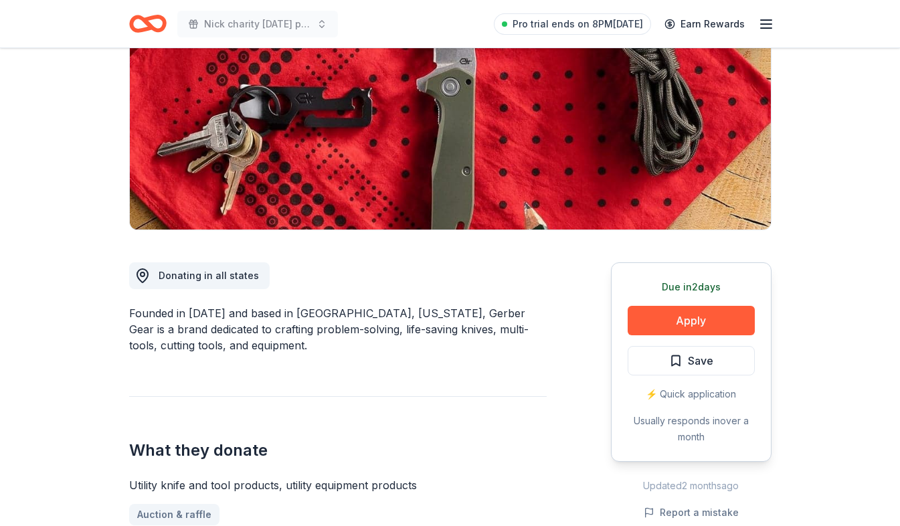
scroll to position [268, 0]
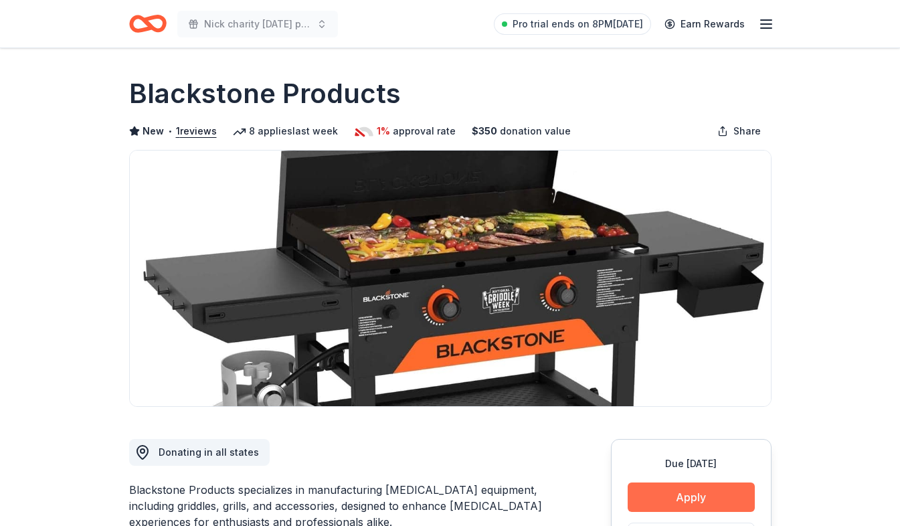
click at [676, 501] on button "Apply" at bounding box center [691, 497] width 127 height 29
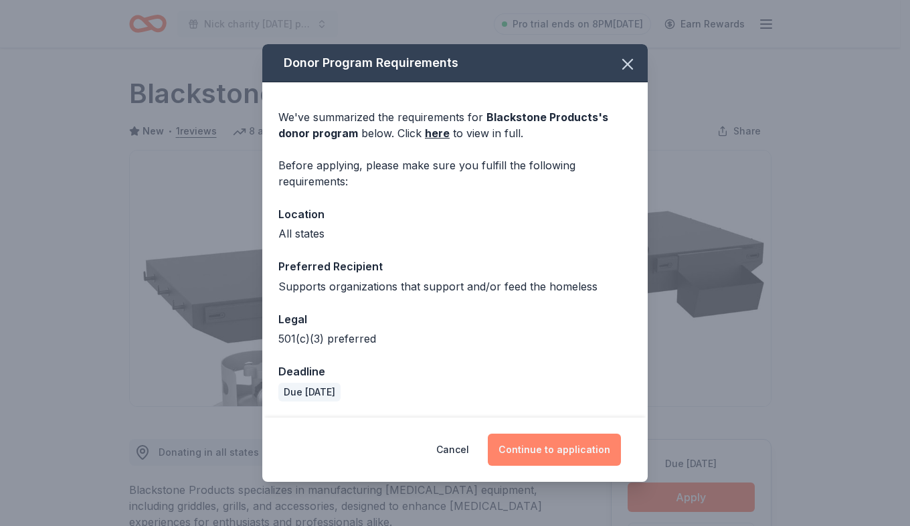
click at [594, 462] on button "Continue to application" at bounding box center [554, 450] width 133 height 32
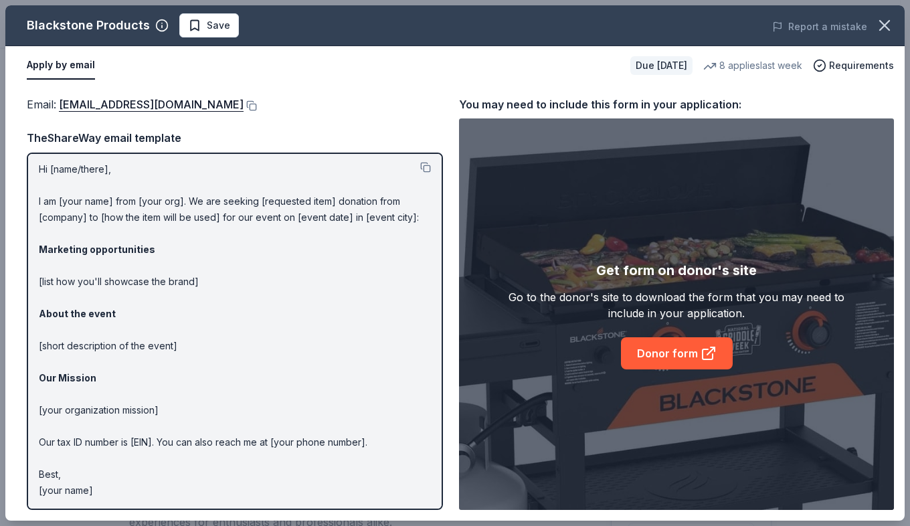
scroll to position [4, 0]
click at [654, 361] on link "Donor form" at bounding box center [677, 353] width 112 height 32
